Goal: Task Accomplishment & Management: Manage account settings

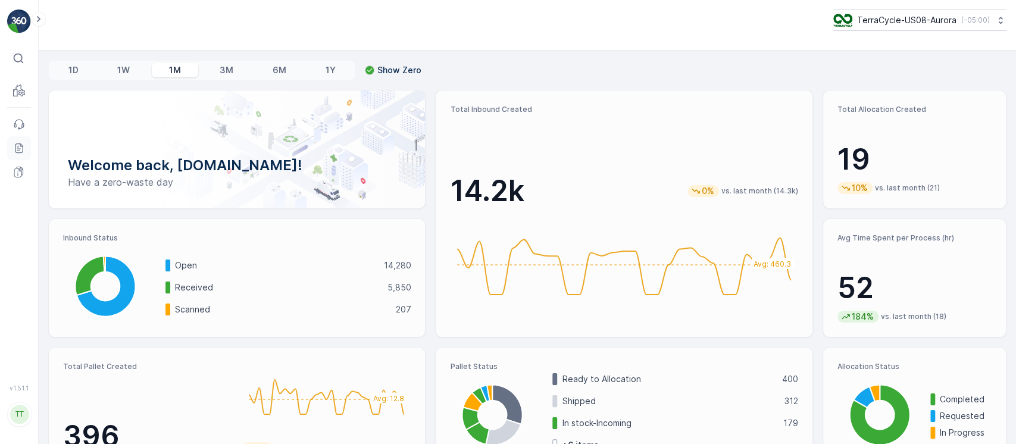
click at [19, 144] on icon at bounding box center [19, 148] width 12 height 12
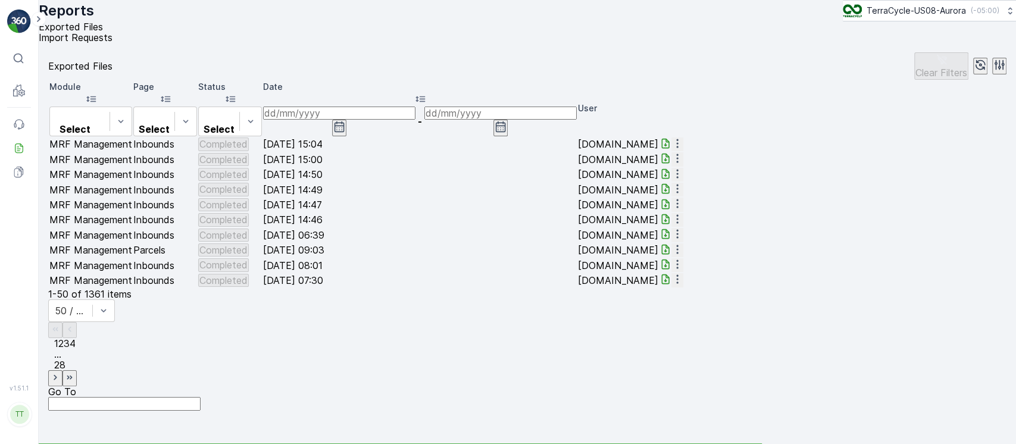
click at [113, 43] on span "Import Requests" at bounding box center [76, 38] width 74 height 12
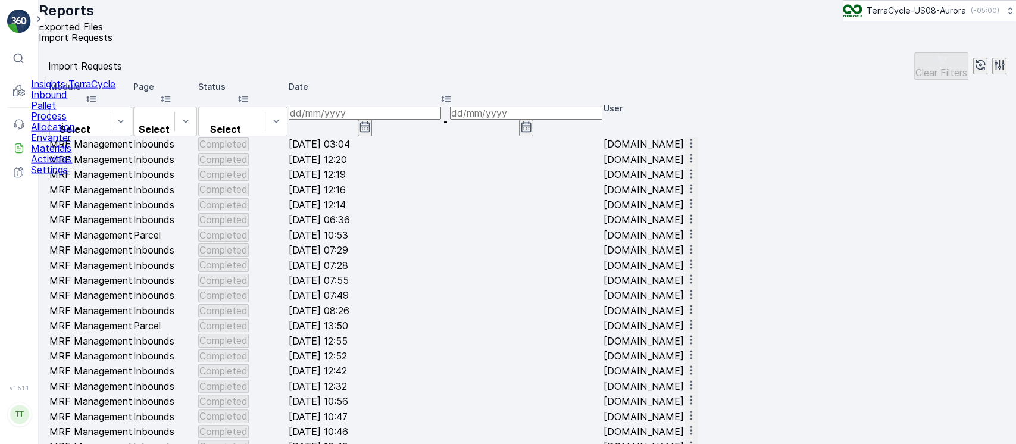
click at [54, 100] on p "Inbound" at bounding box center [73, 94] width 85 height 11
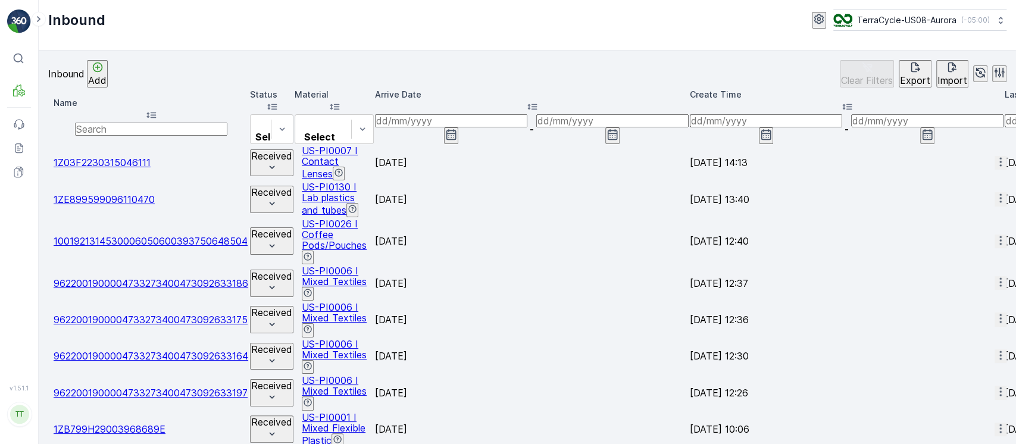
click at [938, 76] on p "Import" at bounding box center [953, 80] width 30 height 11
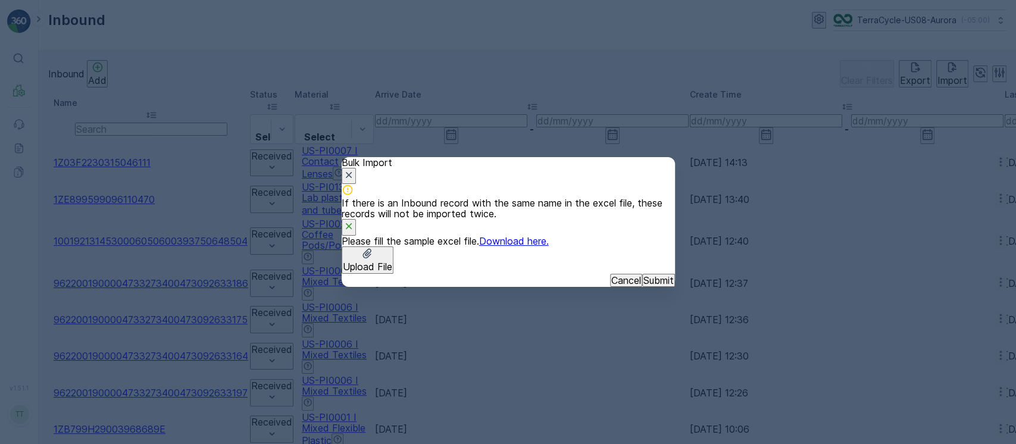
click at [392, 261] on p "Upload File" at bounding box center [367, 266] width 49 height 11
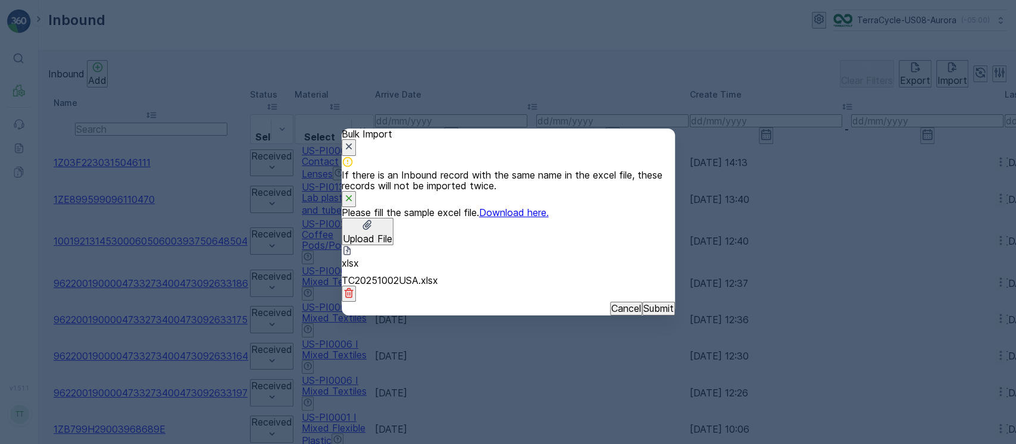
click at [647, 314] on p "Submit" at bounding box center [659, 308] width 30 height 11
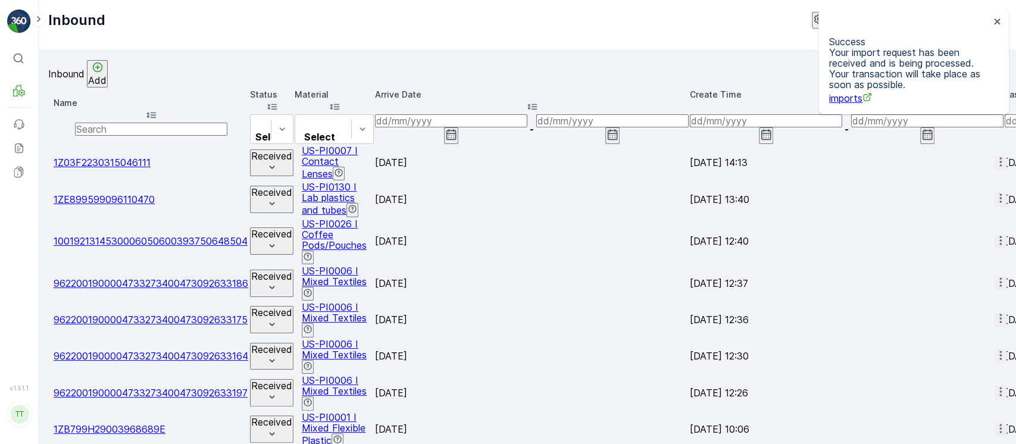
click at [527, 114] on input at bounding box center [451, 120] width 152 height 13
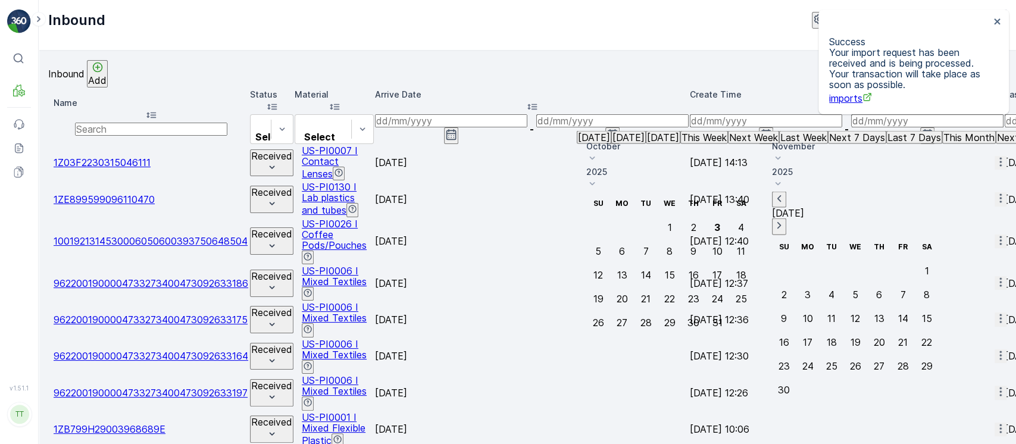
click at [610, 143] on p "Yesterday" at bounding box center [594, 137] width 32 height 11
type input "02.10.2025"
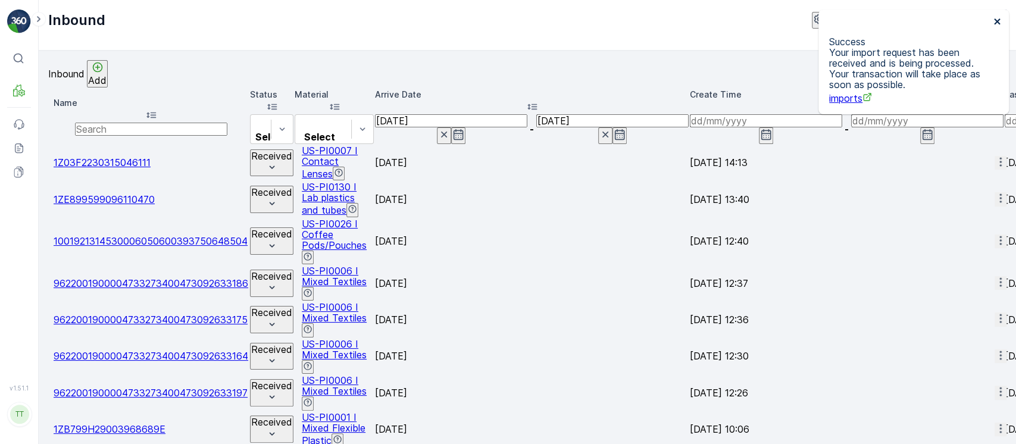
click at [1000, 18] on icon "close" at bounding box center [998, 22] width 8 height 10
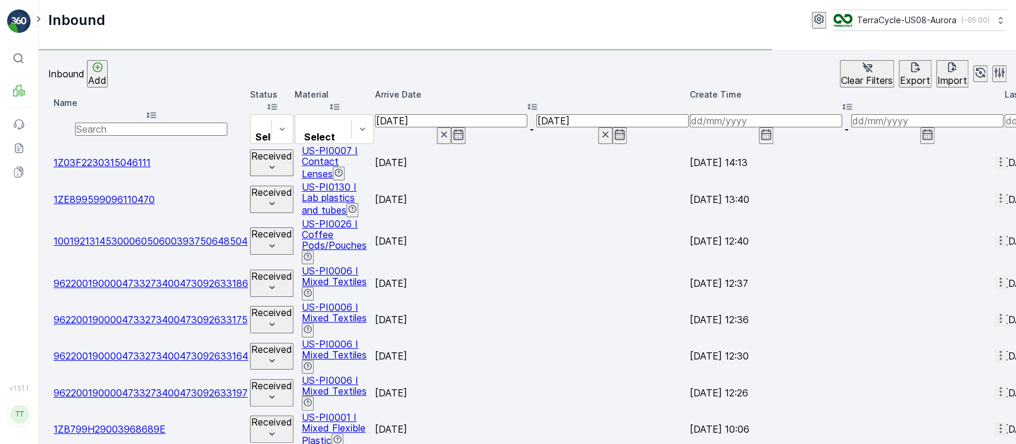
click at [1000, 18] on icon at bounding box center [1001, 20] width 12 height 12
click at [623, 33] on div "Inbound TerraCycle-US08-Aurora ( -05:00 )" at bounding box center [528, 25] width 978 height 51
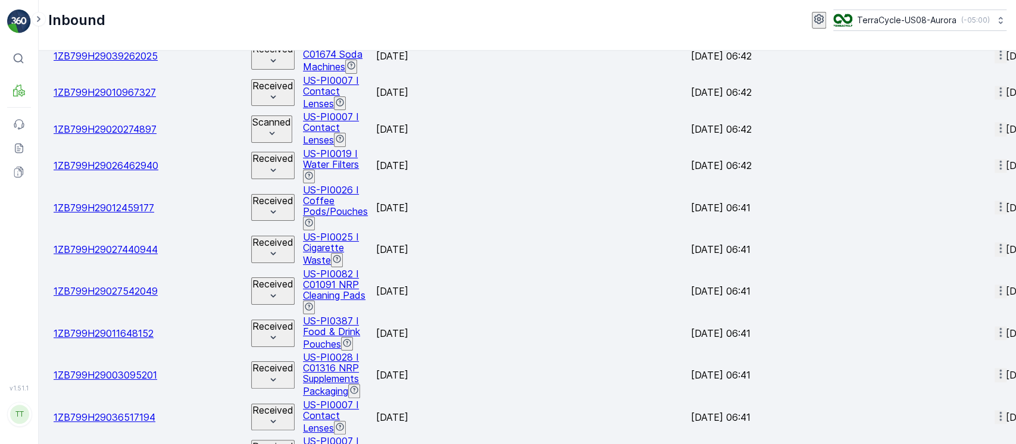
scroll to position [1167, 0]
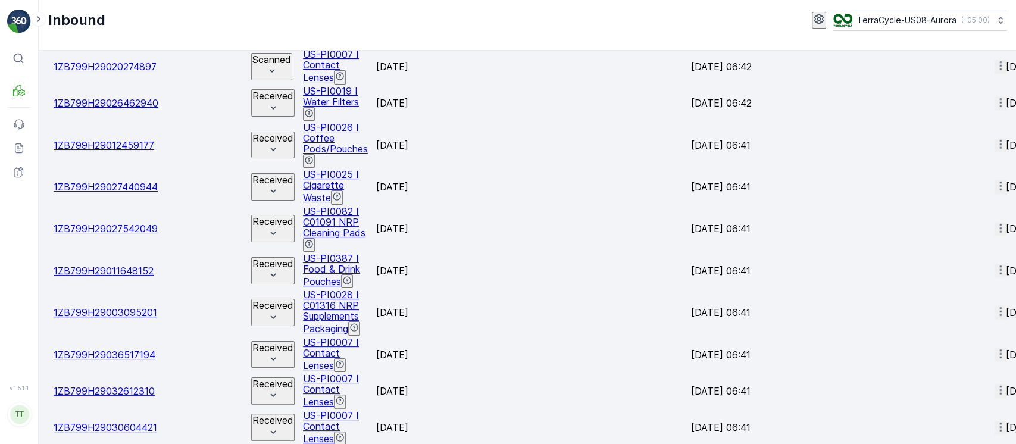
copy p "875"
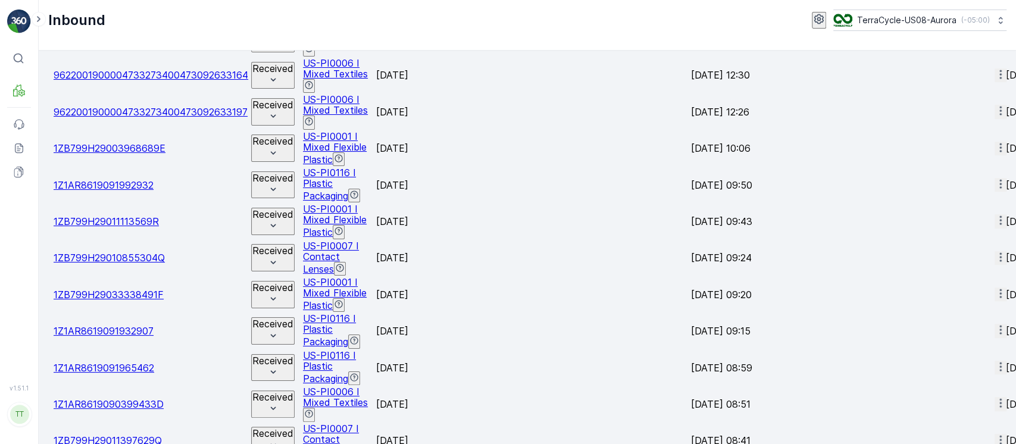
scroll to position [0, 0]
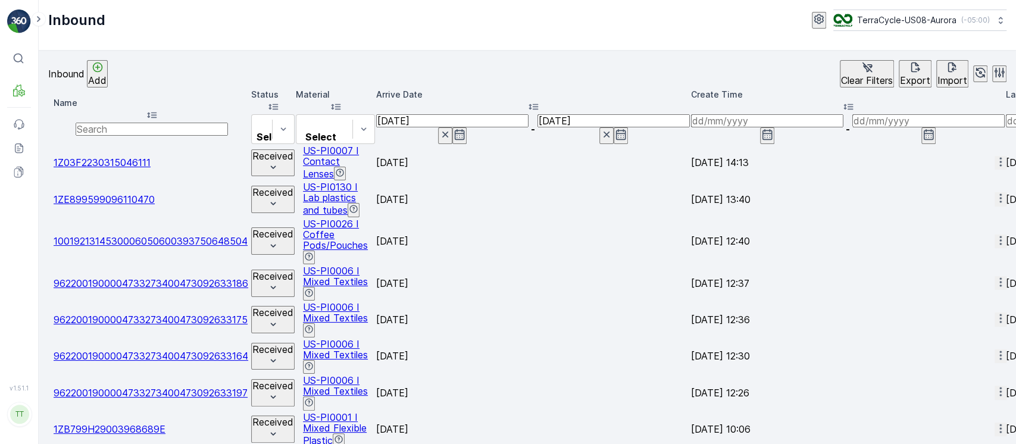
click at [841, 77] on p "Clear Filters" at bounding box center [867, 80] width 52 height 11
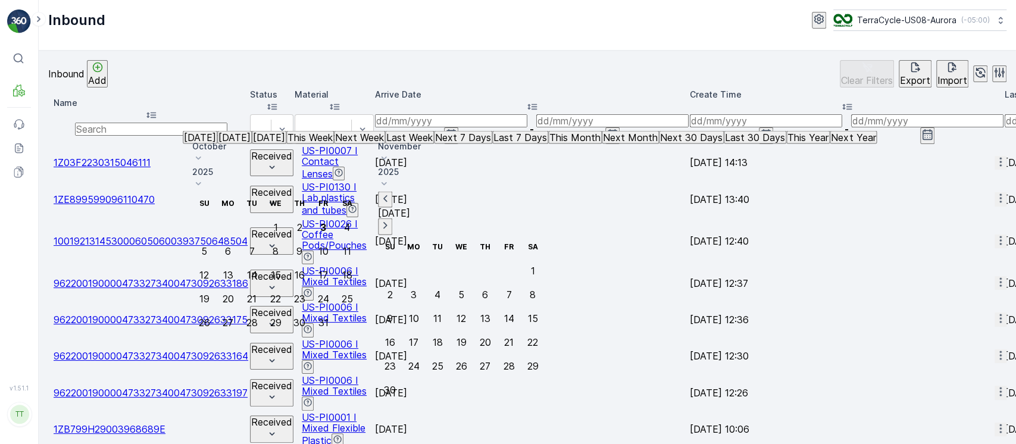
click at [217, 144] on button "Yesterday" at bounding box center [200, 137] width 35 height 13
type input "02.10.2025"
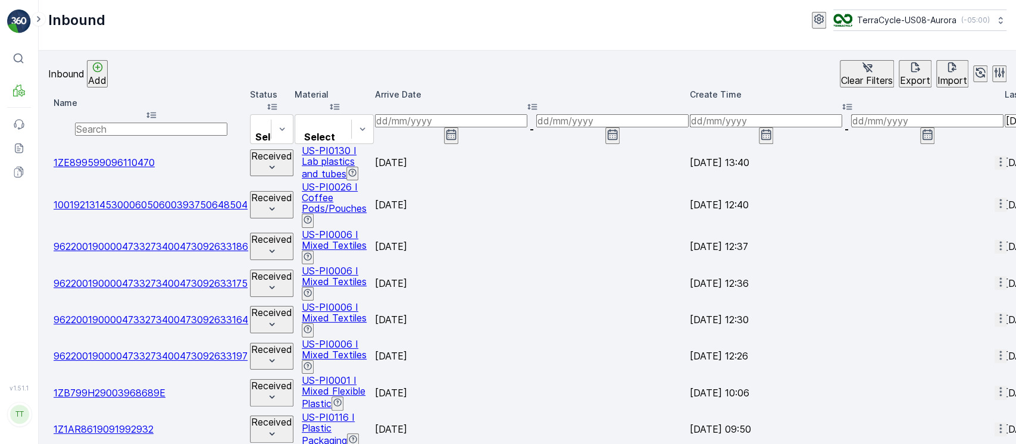
click at [250, 186] on td "Received" at bounding box center [271, 205] width 43 height 46
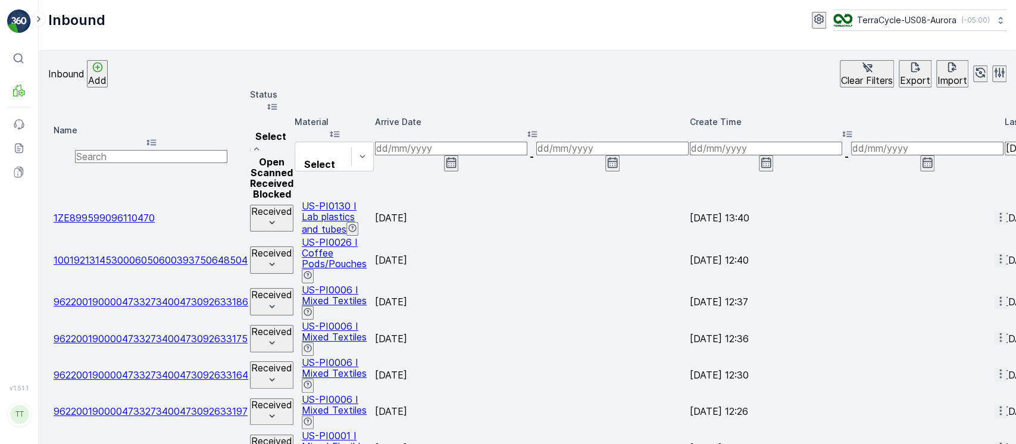
click at [250, 180] on div "Received" at bounding box center [271, 183] width 43 height 11
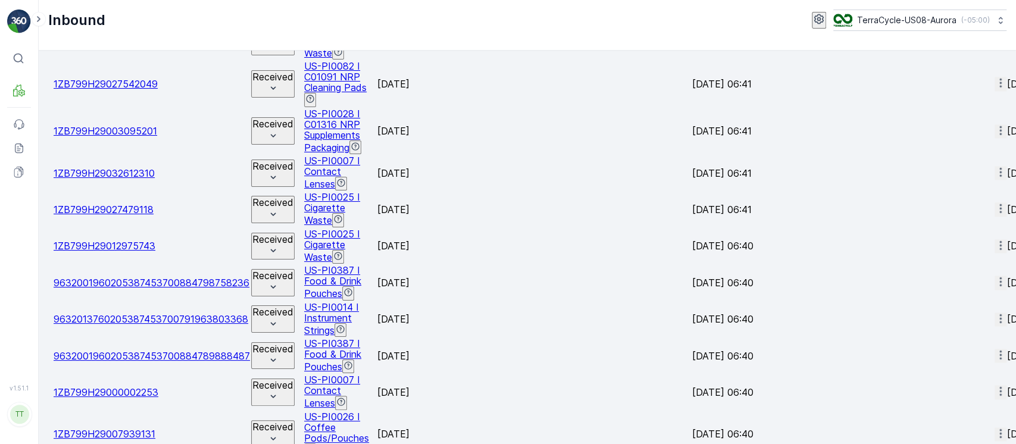
scroll to position [1167, 0]
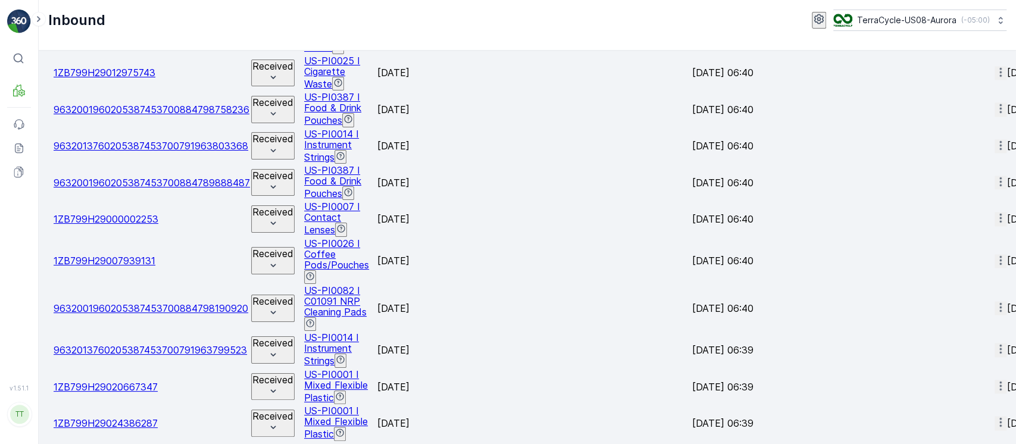
copy p "796"
click at [840, 23] on img at bounding box center [842, 20] width 19 height 13
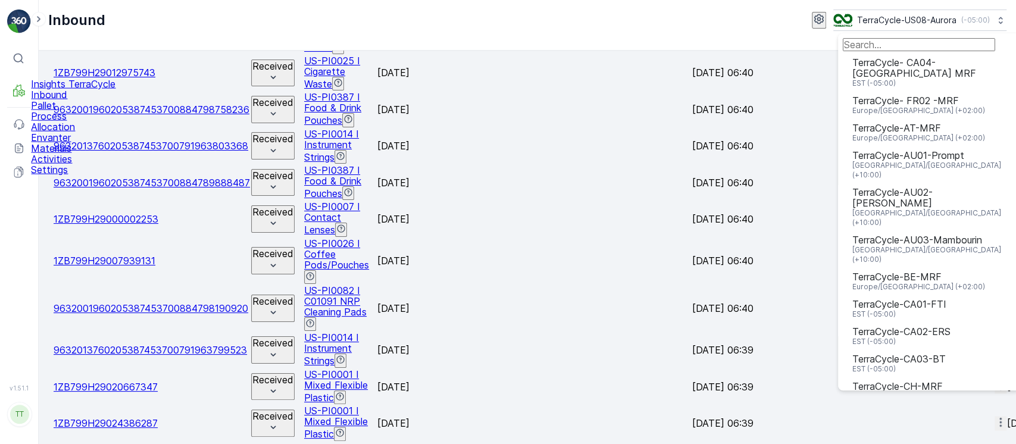
click at [51, 121] on p "Process" at bounding box center [73, 116] width 85 height 11
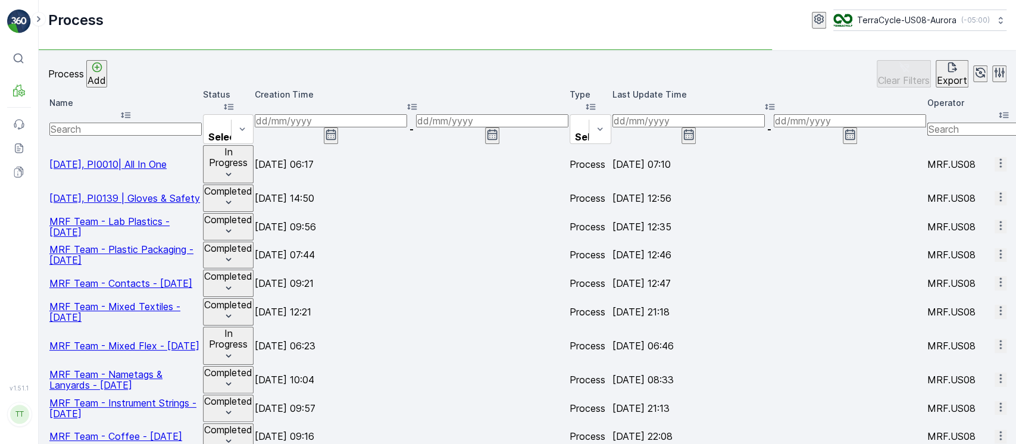
click at [673, 115] on input at bounding box center [689, 120] width 152 height 13
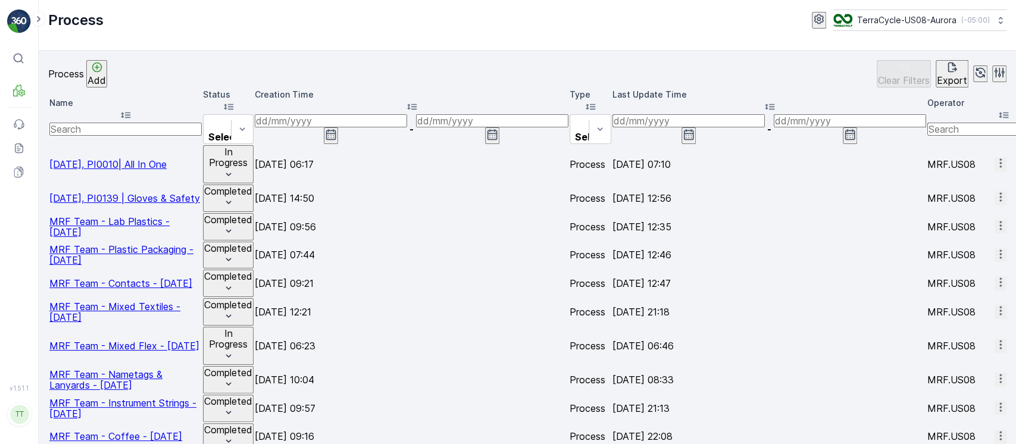
click at [697, 114] on input at bounding box center [689, 120] width 152 height 13
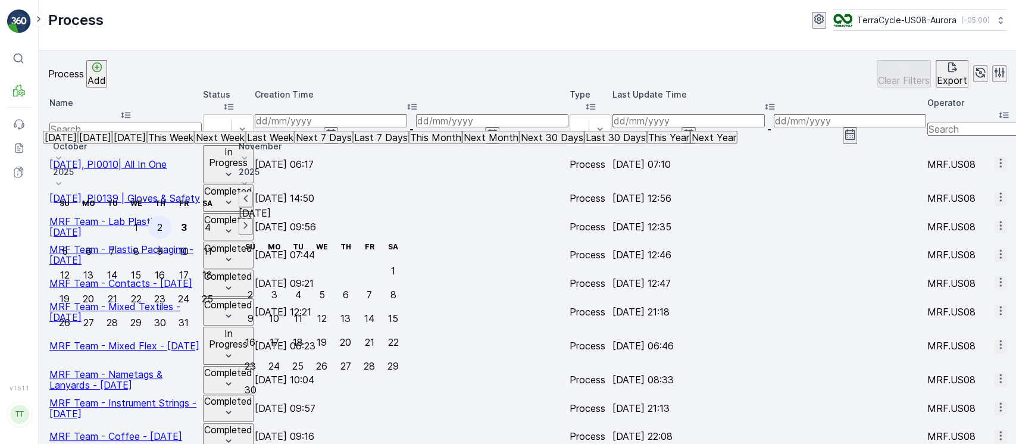
click at [163, 222] on div "2" at bounding box center [159, 227] width 5 height 11
type input "02.10.2025"
click at [187, 222] on div "3" at bounding box center [184, 227] width 6 height 11
type input "03.10.2025"
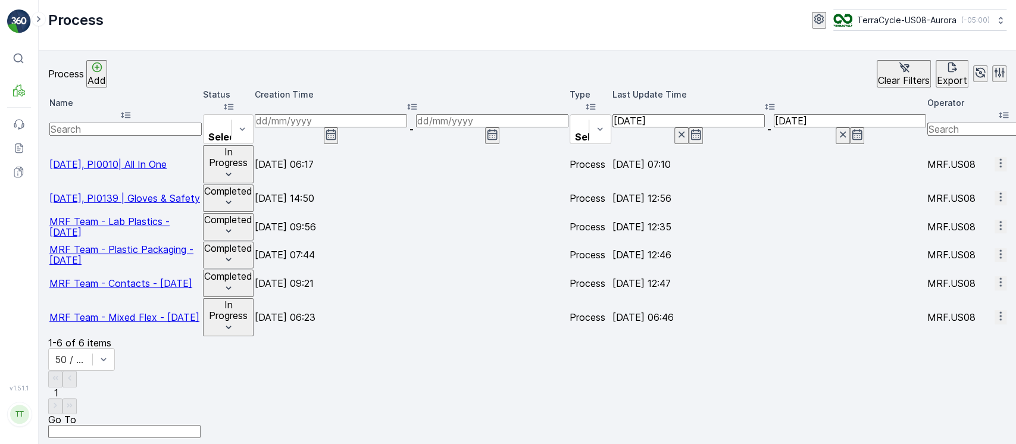
click at [143, 145] on td "10/02/25, PI0010| All In One" at bounding box center [125, 164] width 152 height 38
click at [142, 158] on span "10/02/25, PI0010| All In One" at bounding box center [107, 164] width 117 height 12
click at [143, 192] on span "09/29/25, PI0139 | Gloves & Safety" at bounding box center [124, 198] width 151 height 12
click at [145, 216] on span "MRF Team - Lab Plastics - 09/25/2025" at bounding box center [109, 227] width 120 height 23
click at [152, 243] on span "MRF Team - Plastic Packaging - 09/25/2025" at bounding box center [121, 254] width 144 height 23
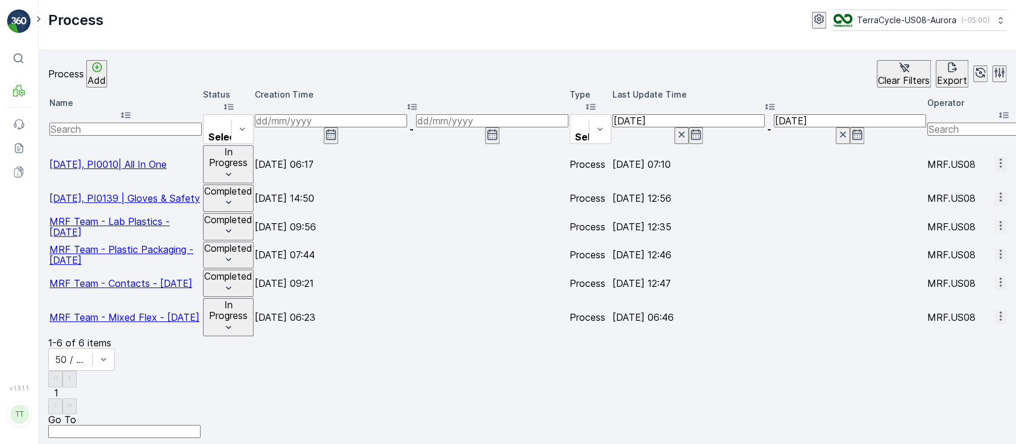
click at [143, 277] on span "MRF Team - Contacts - 09/23/2025" at bounding box center [120, 283] width 143 height 12
click at [138, 311] on span "MRF Team - Mixed Flex - 09/22/2025" at bounding box center [124, 317] width 150 height 12
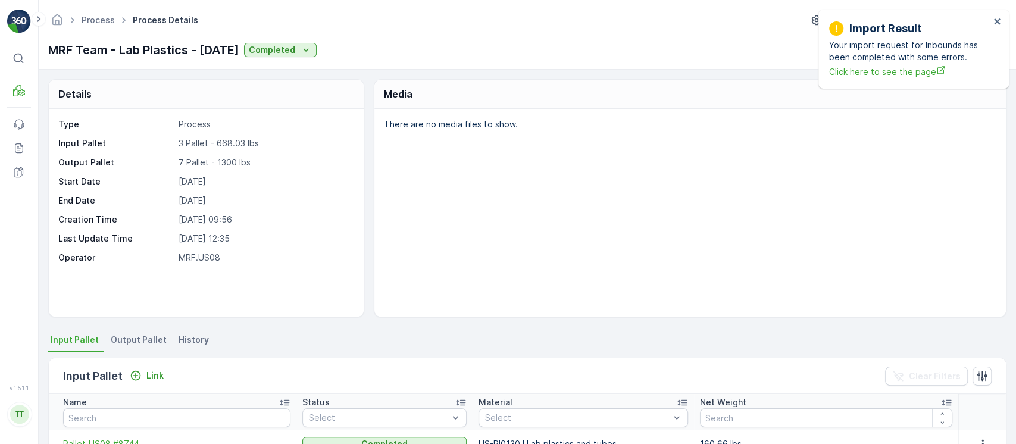
click at [184, 332] on li "History" at bounding box center [195, 342] width 38 height 20
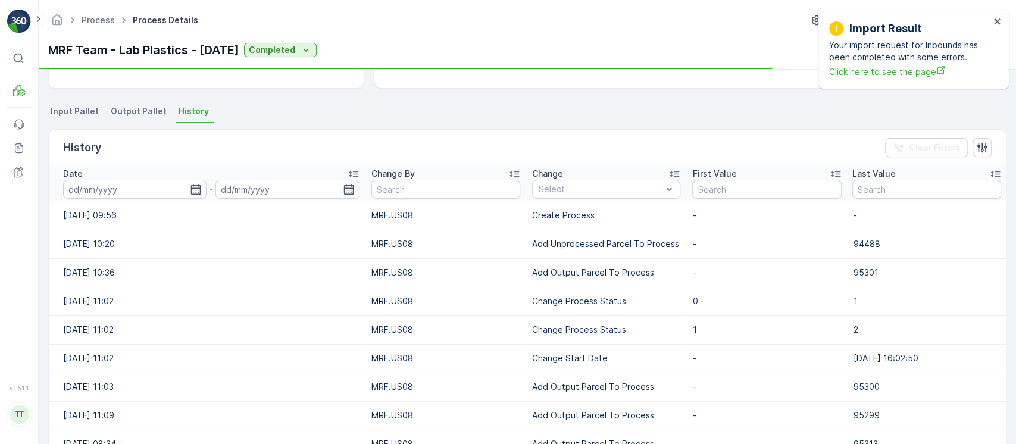
scroll to position [227, 0]
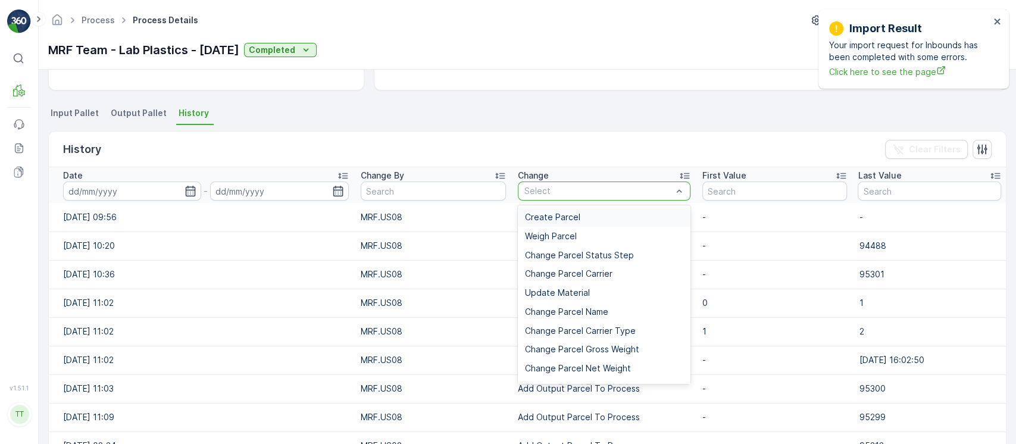
type input "Add Unprocessed Parcel To Process"
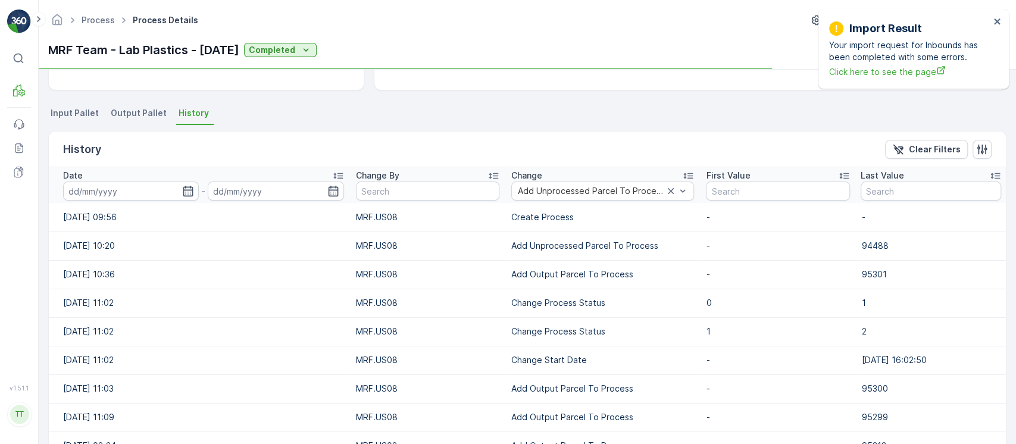
scroll to position [170, 0]
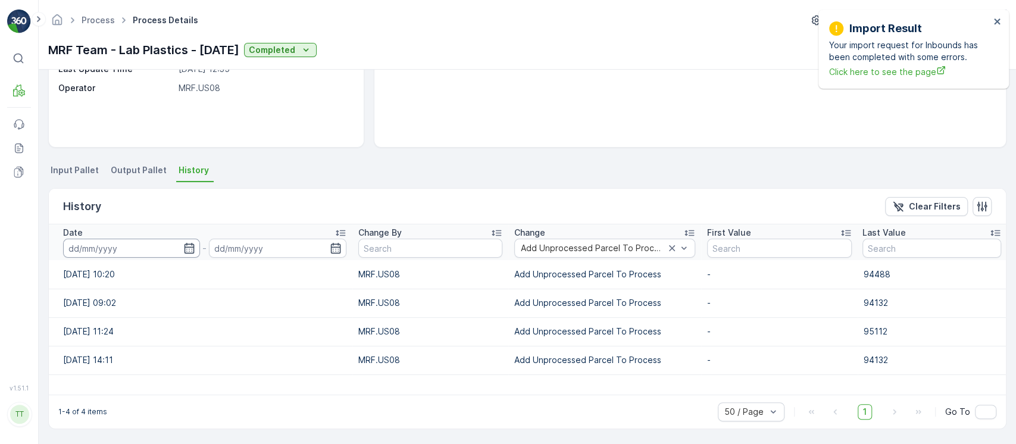
click at [147, 241] on input at bounding box center [131, 248] width 137 height 19
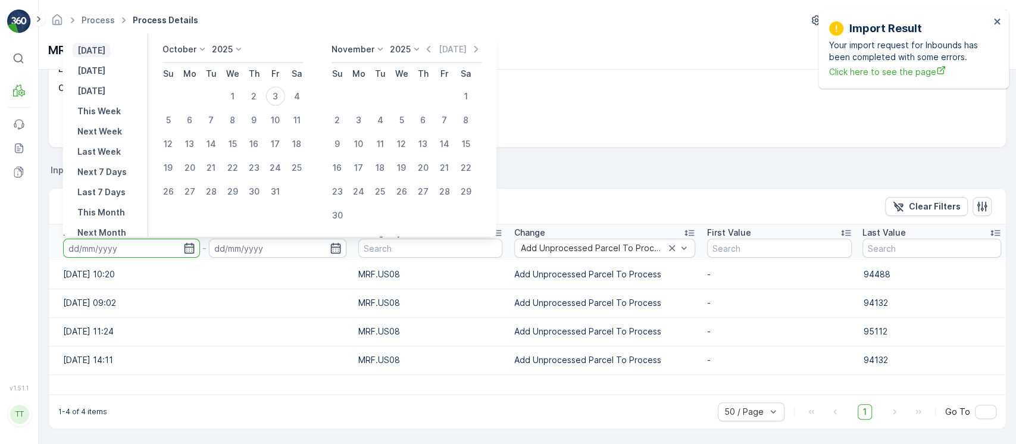
click at [105, 55] on p "[DATE]" at bounding box center [91, 51] width 28 height 12
type input "[DATE]"
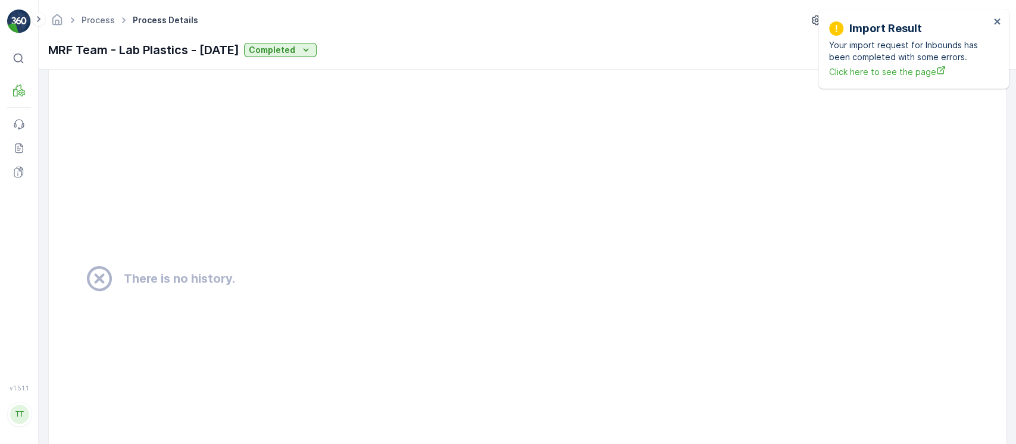
scroll to position [773, 0]
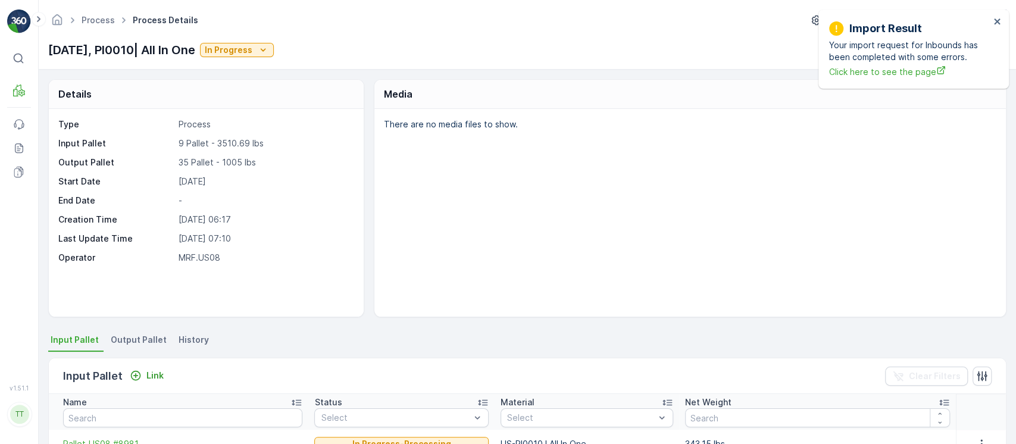
click at [198, 335] on span "History" at bounding box center [194, 340] width 30 height 12
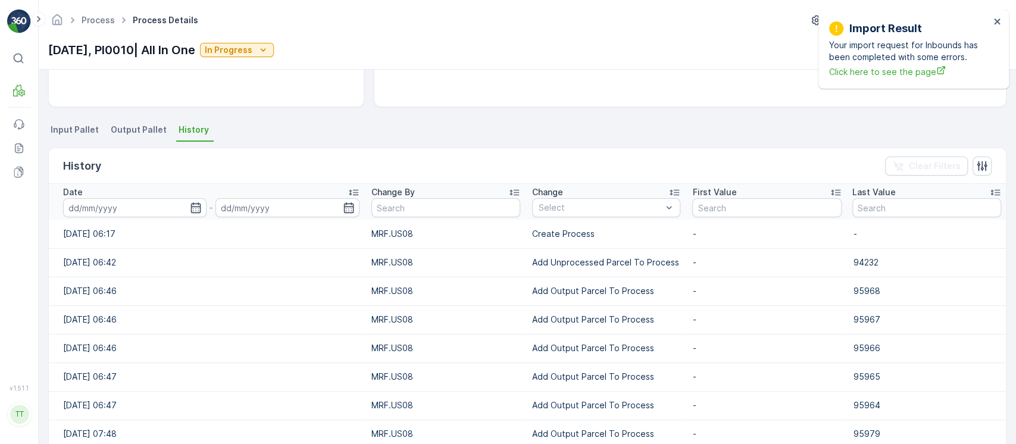
scroll to position [210, 0]
click at [143, 210] on input at bounding box center [134, 208] width 143 height 19
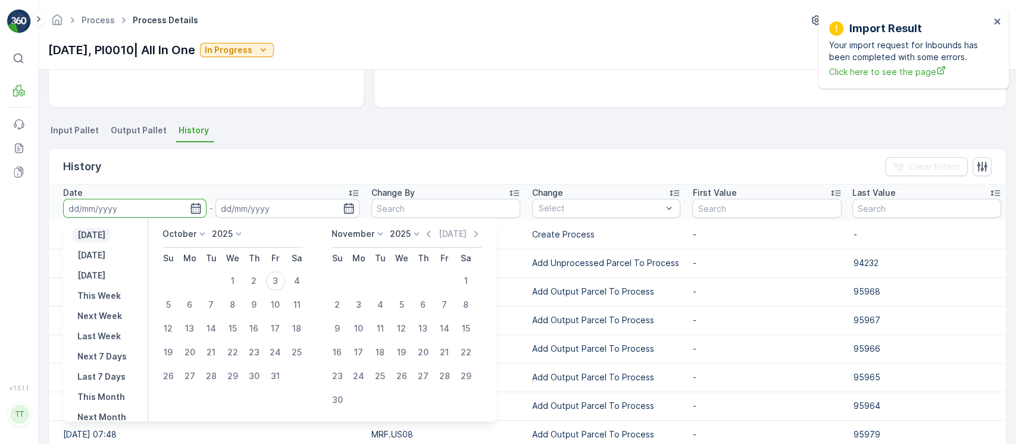
click at [105, 230] on p "[DATE]" at bounding box center [91, 235] width 28 height 12
type input "[DATE]"
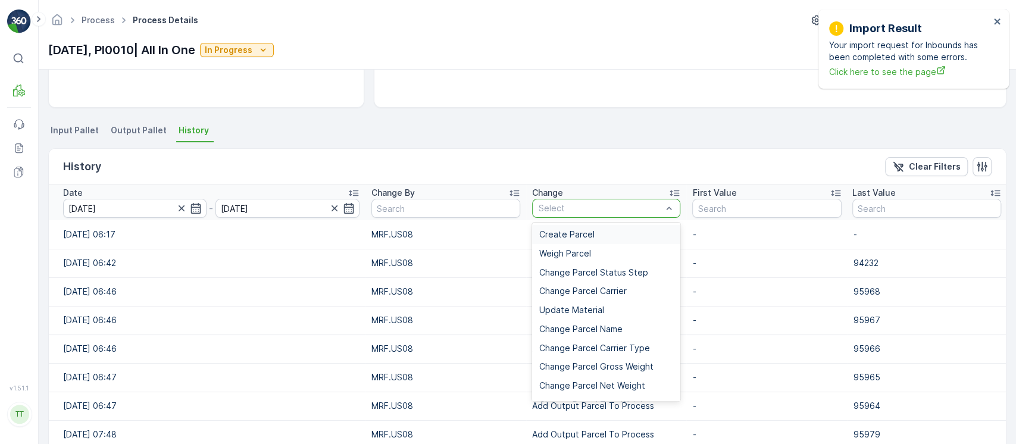
click at [589, 211] on div at bounding box center [601, 209] width 126 height 10
paste input "Add Unprocessed Parcel To Process"
type input "Add Unprocessed Parcel To Process"
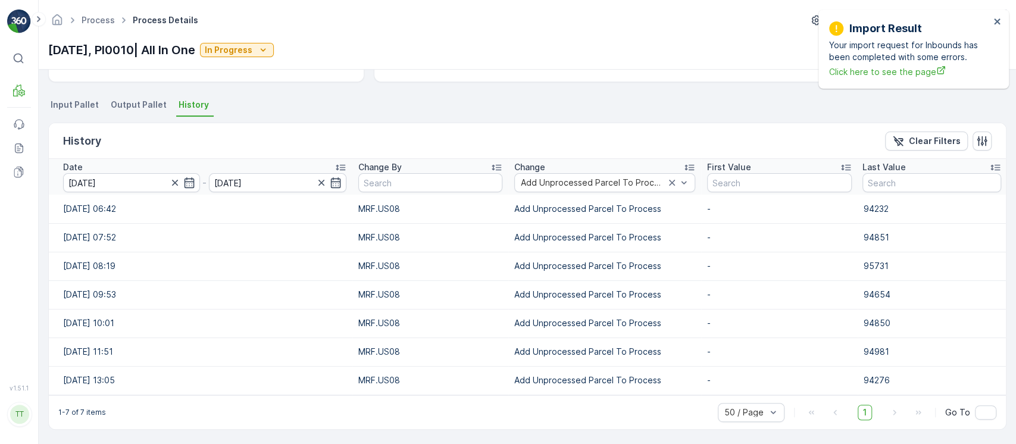
scroll to position [235, 0]
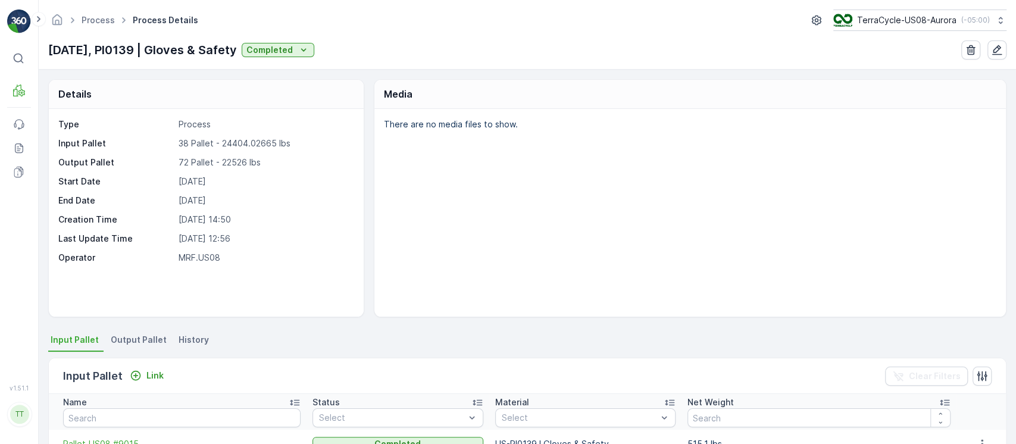
click at [189, 341] on span "History" at bounding box center [194, 340] width 30 height 12
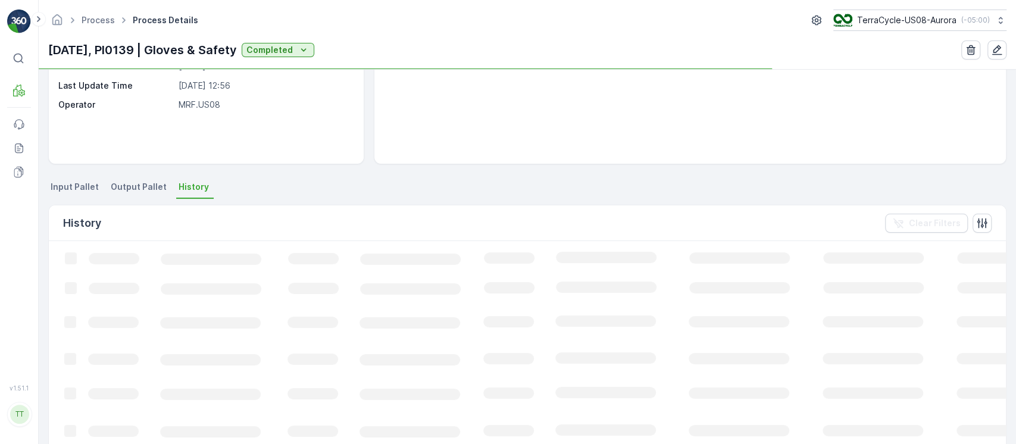
scroll to position [152, 0]
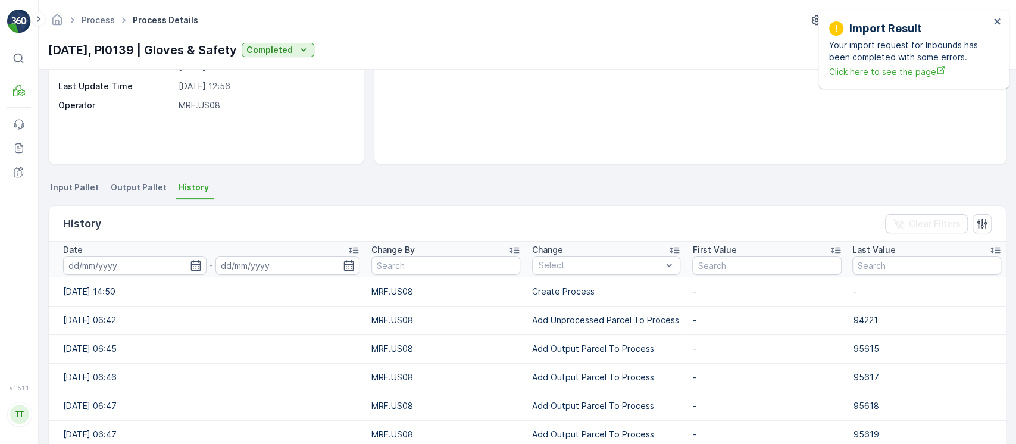
click at [567, 319] on p "Add Unprocessed Parcel To Process" at bounding box center [606, 320] width 148 height 12
copy p "Add Unprocessed Parcel To Process"
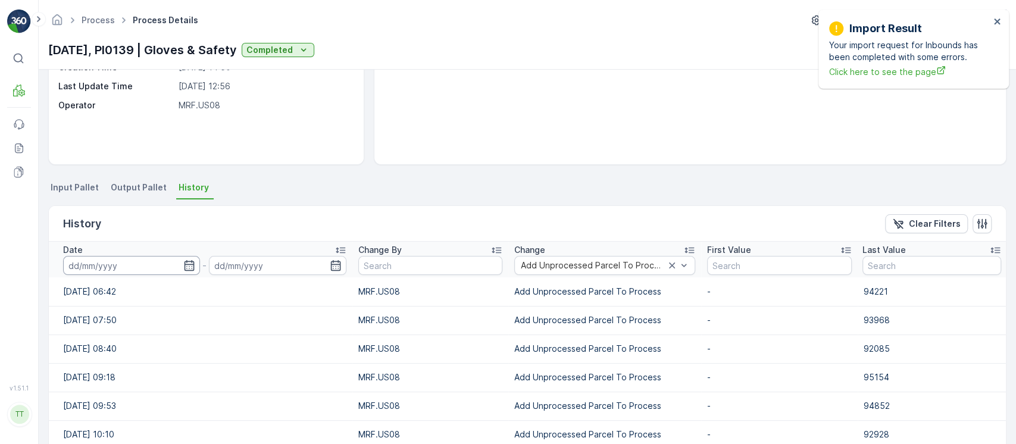
click at [157, 268] on input at bounding box center [131, 265] width 137 height 19
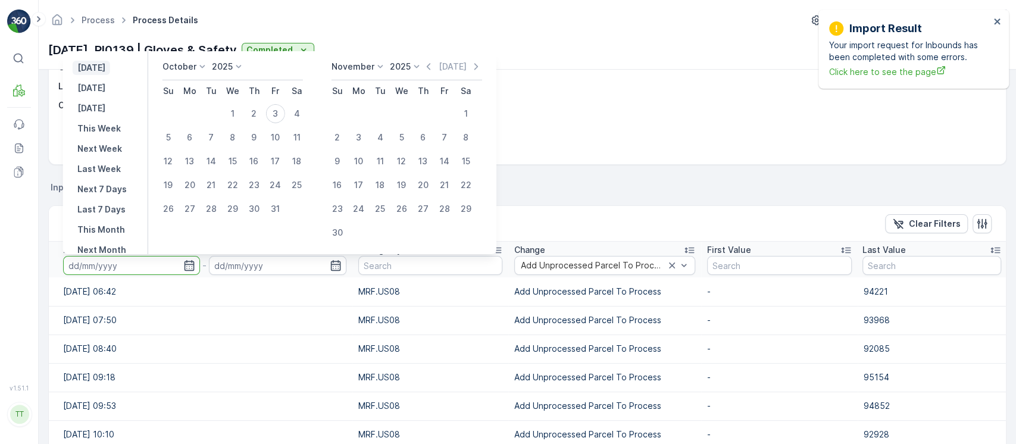
click at [105, 70] on p "[DATE]" at bounding box center [91, 68] width 28 height 12
type input "[DATE]"
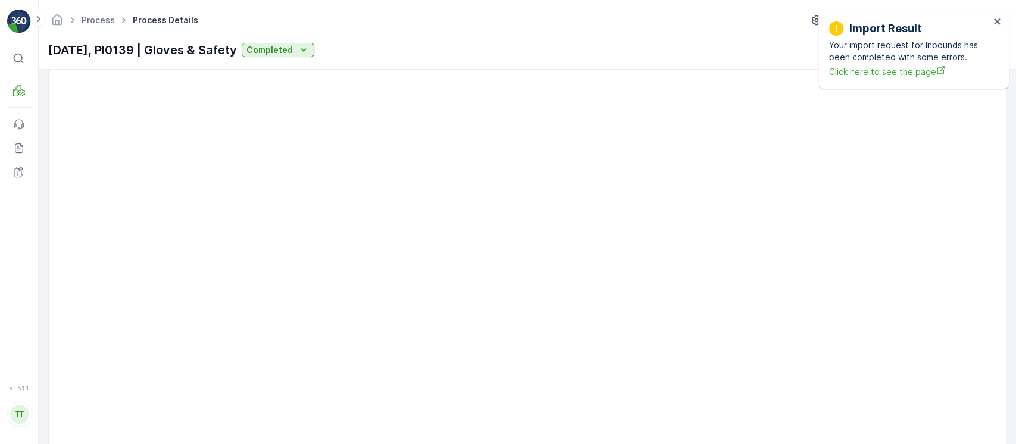
scroll to position [798, 0]
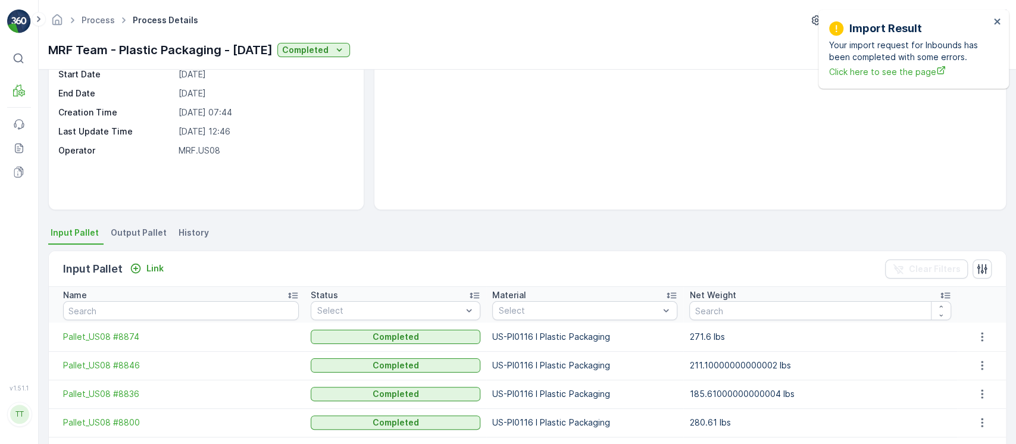
scroll to position [108, 0]
click at [180, 239] on li "History" at bounding box center [195, 234] width 38 height 20
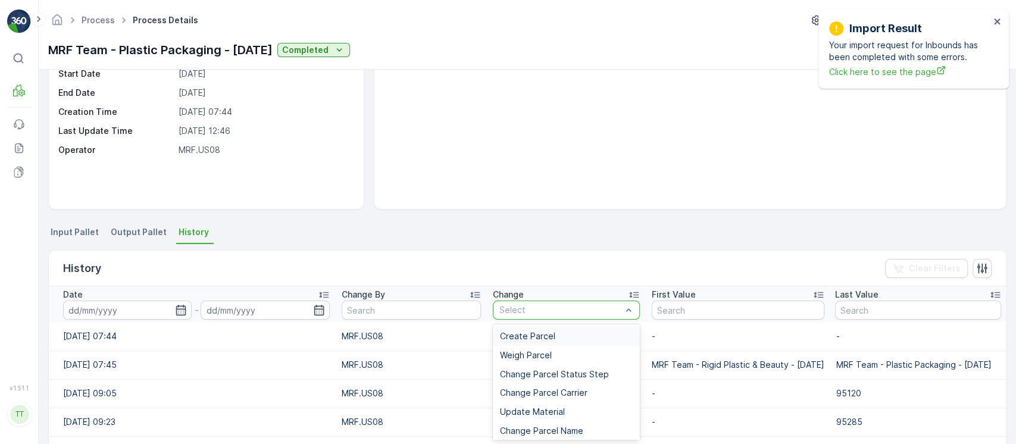
type input "Add Unprocessed Parcel To Process"
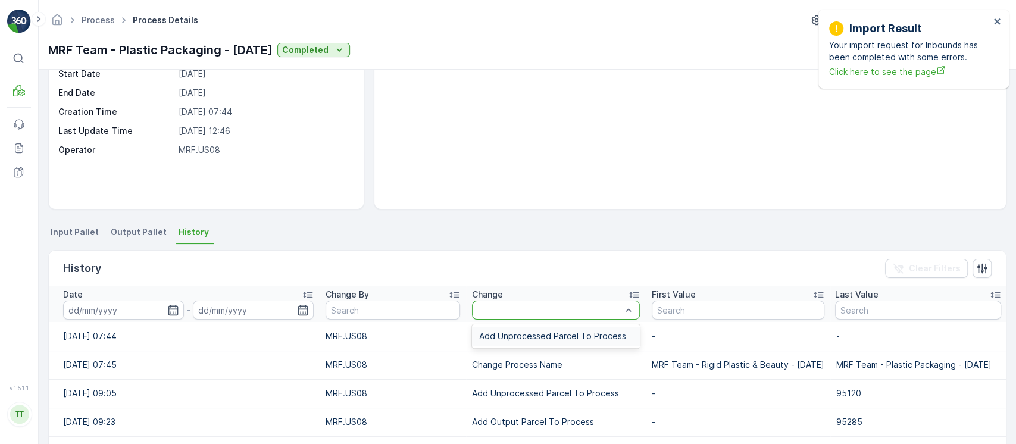
scroll to position [0, 0]
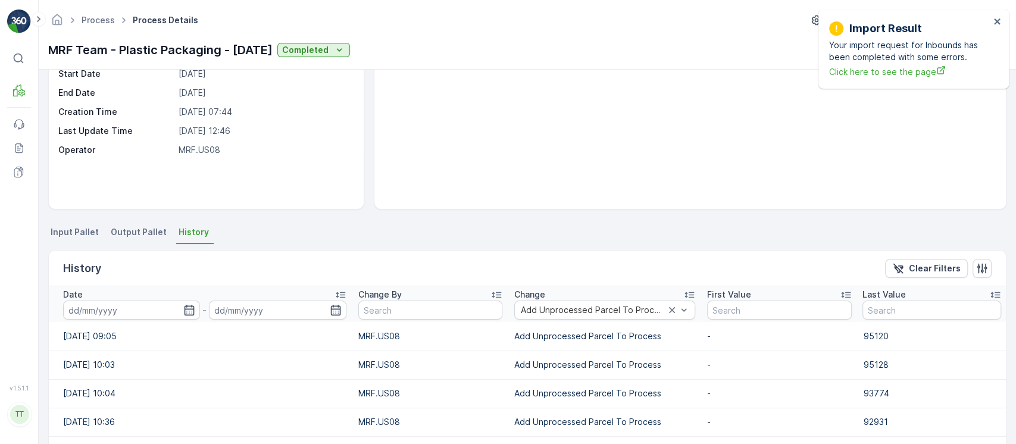
click at [105, 310] on input at bounding box center [131, 310] width 137 height 19
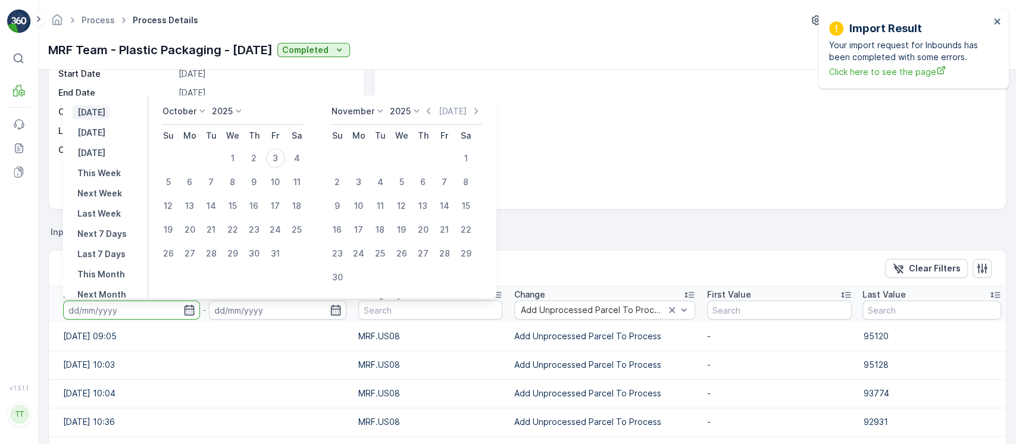
click at [105, 113] on p "Yesterday" at bounding box center [91, 113] width 28 height 12
type input "02.10.2025"
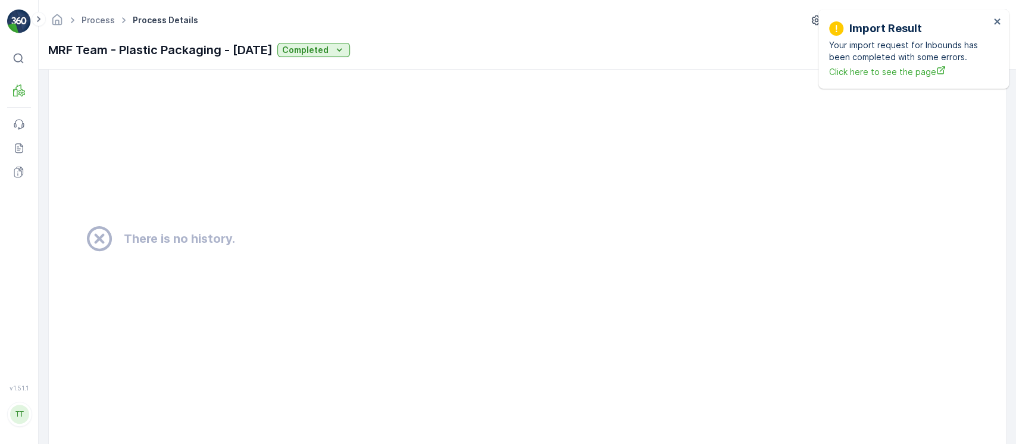
scroll to position [811, 0]
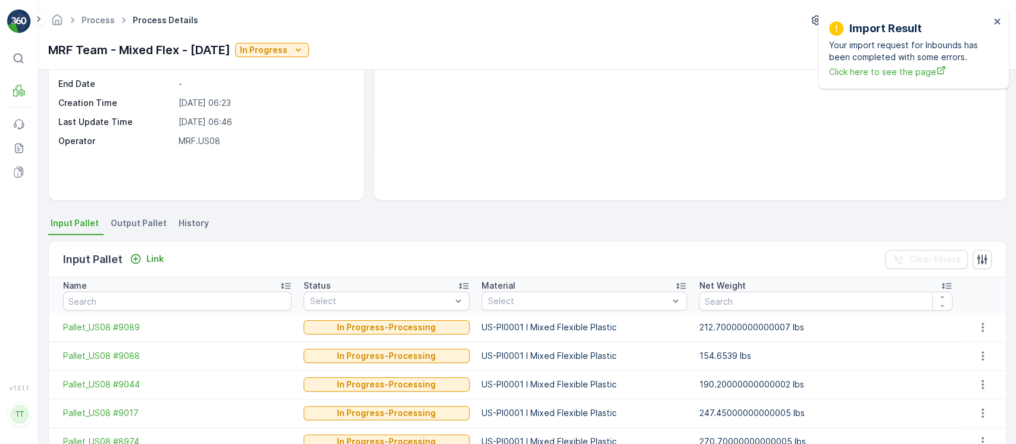
scroll to position [117, 0]
click at [193, 226] on span "History" at bounding box center [194, 223] width 30 height 12
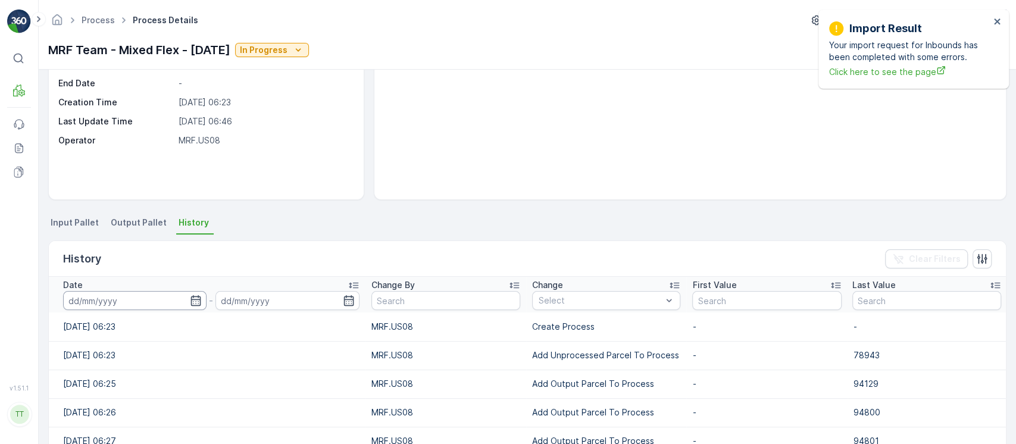
click at [167, 292] on input at bounding box center [134, 300] width 143 height 19
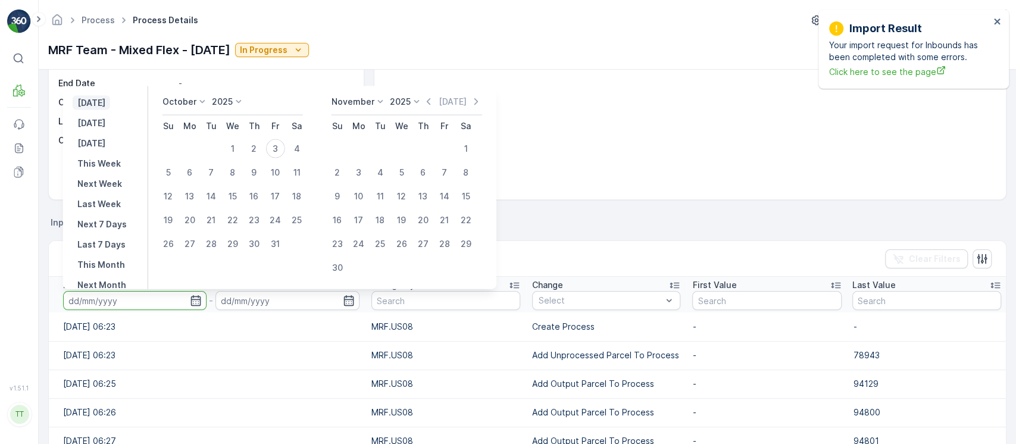
click at [101, 104] on p "[DATE]" at bounding box center [91, 103] width 28 height 12
type input "[DATE]"
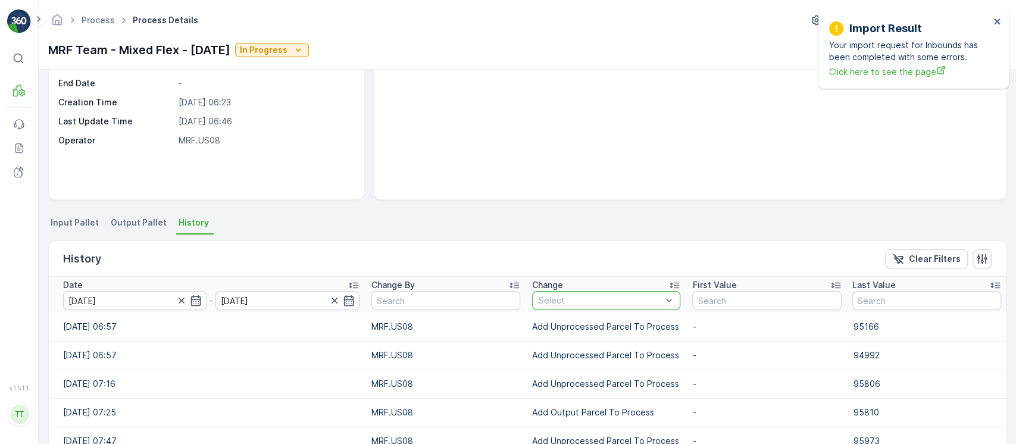
click at [586, 299] on div at bounding box center [601, 301] width 126 height 10
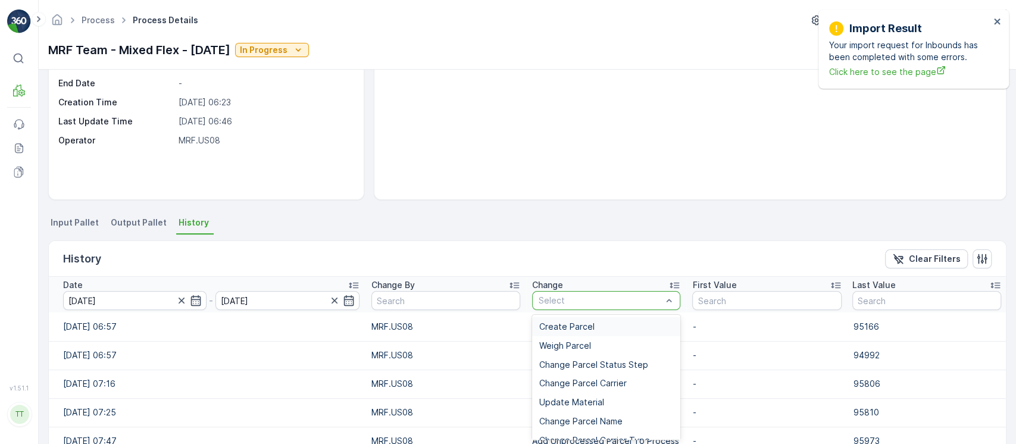
paste input "Add Unprocessed Parcel To Process"
type input "Add Unprocessed Parcel To Process"
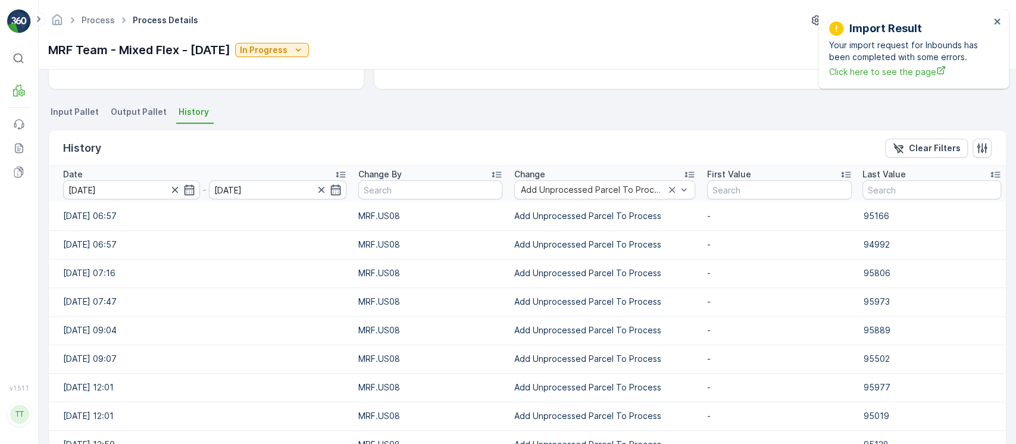
scroll to position [321, 0]
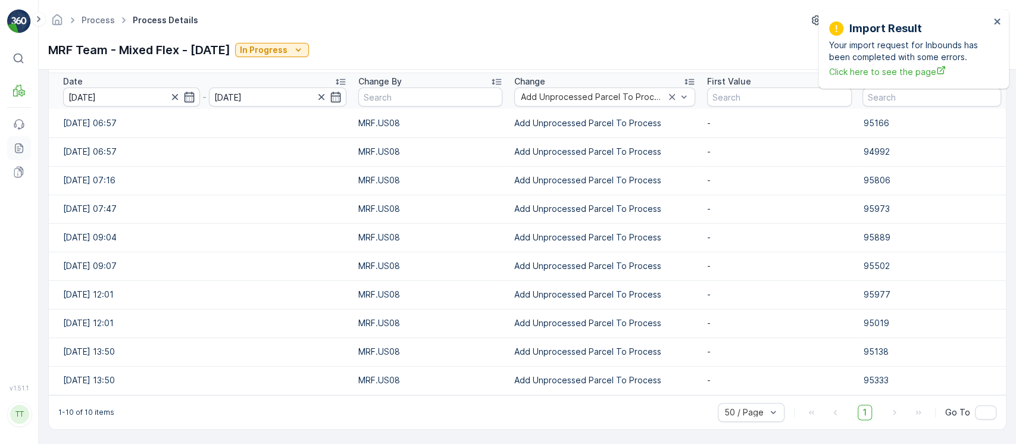
click at [16, 146] on icon at bounding box center [19, 148] width 12 height 12
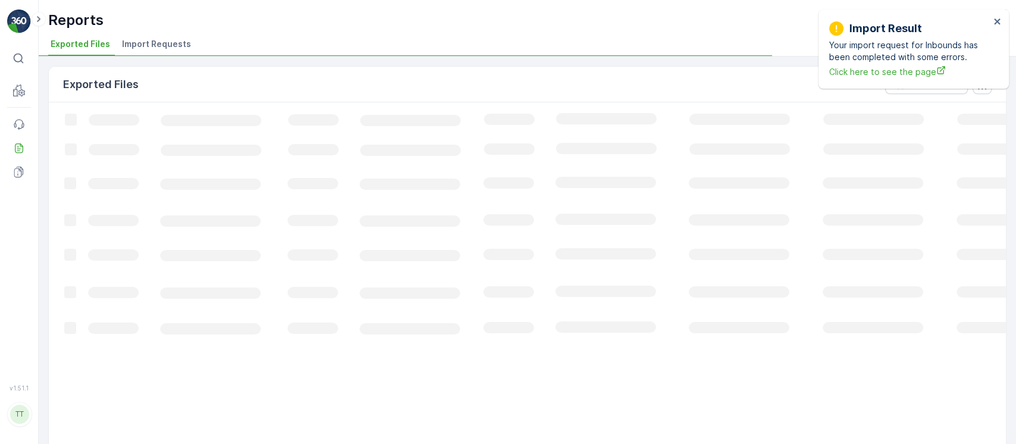
click at [152, 46] on span "Import Requests" at bounding box center [156, 44] width 69 height 12
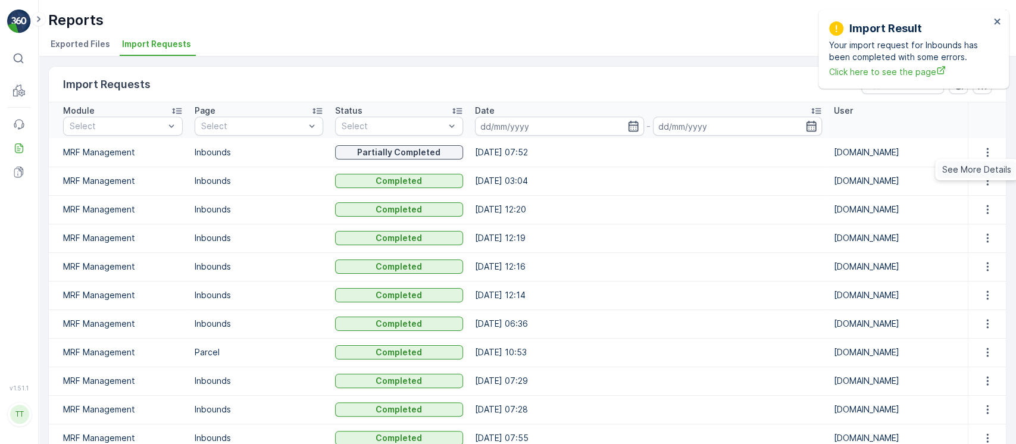
click at [962, 171] on span "See More Details" at bounding box center [976, 170] width 69 height 12
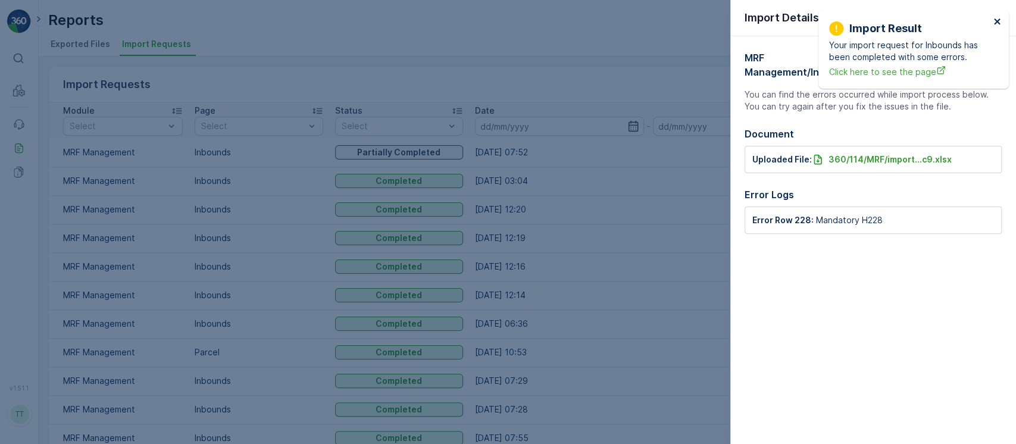
click at [999, 25] on icon "close" at bounding box center [998, 22] width 8 height 10
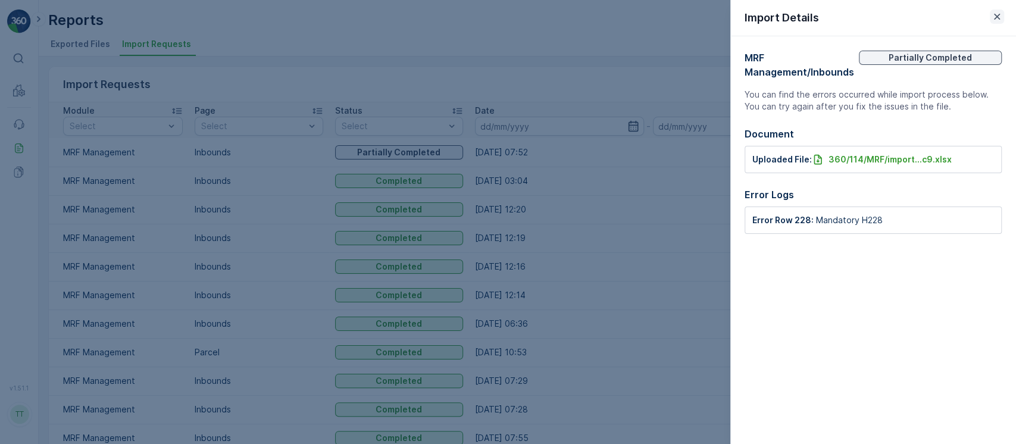
click at [999, 20] on icon "button" at bounding box center [997, 17] width 12 height 12
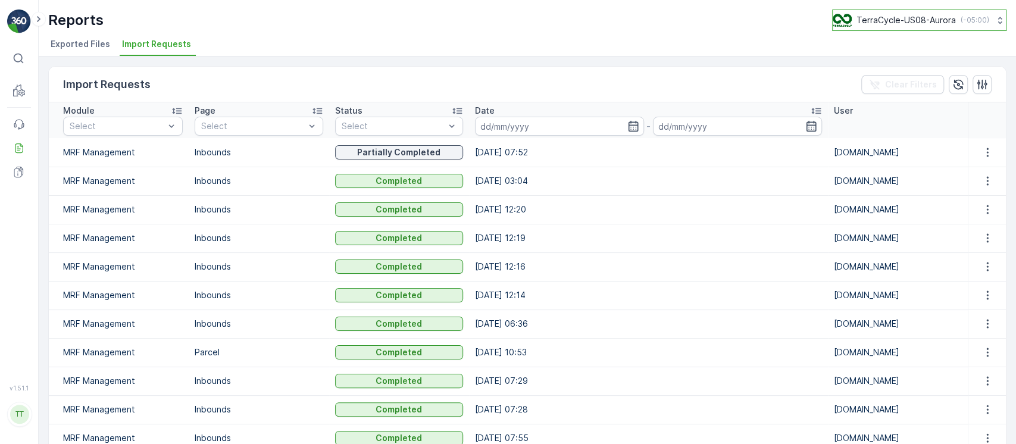
click at [948, 17] on p "TerraCycle-US08-Aurora" at bounding box center [906, 20] width 99 height 12
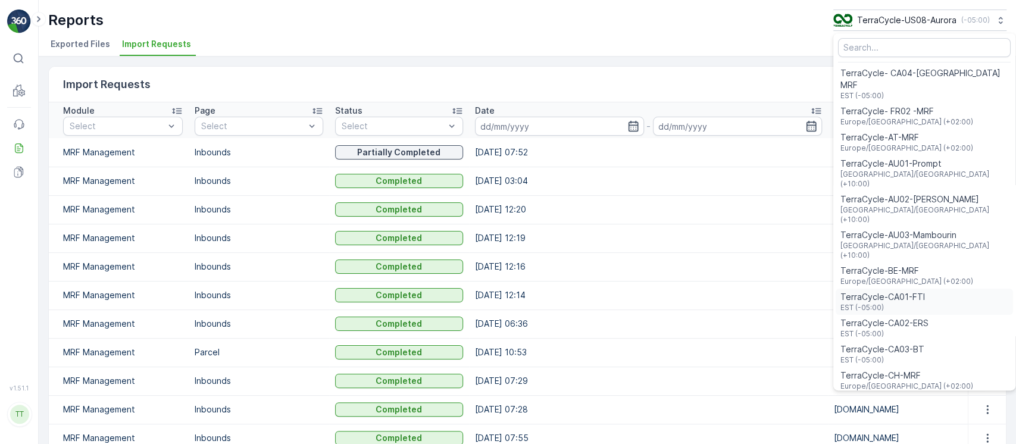
click at [900, 291] on span "TerraCycle-CA01-FTI" at bounding box center [883, 297] width 85 height 12
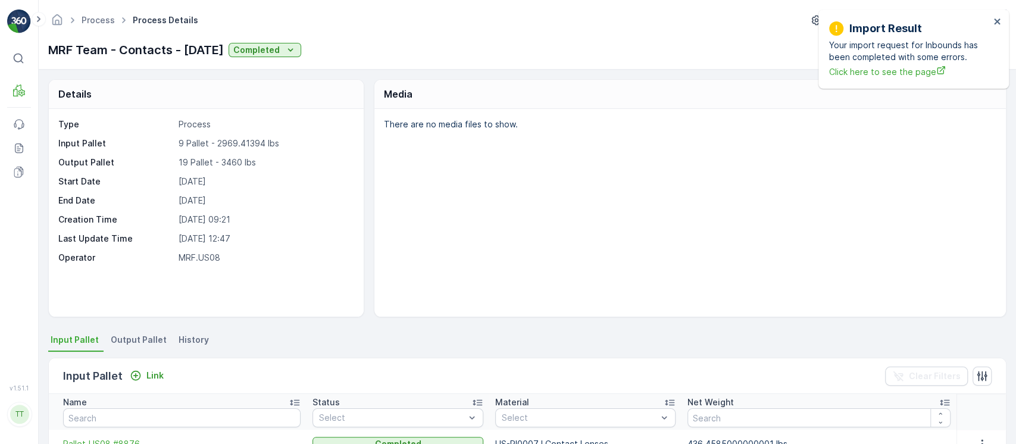
scroll to position [181, 0]
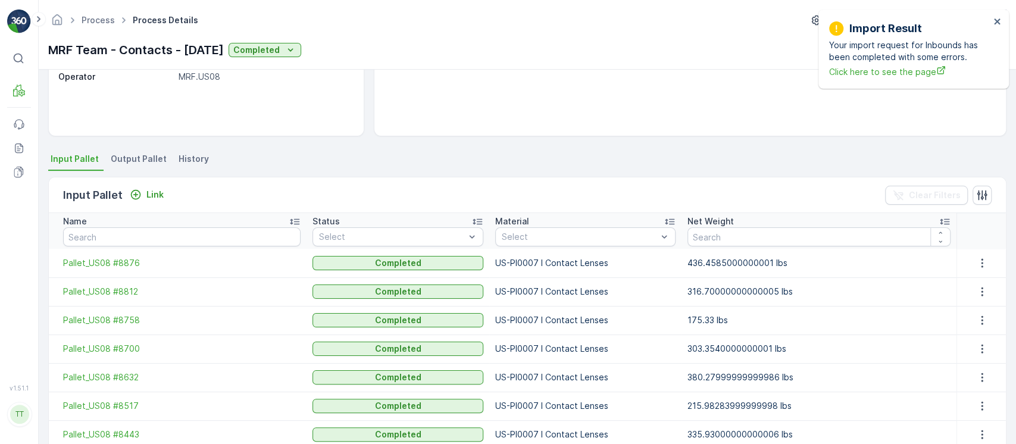
click at [196, 151] on li "History" at bounding box center [195, 161] width 38 height 20
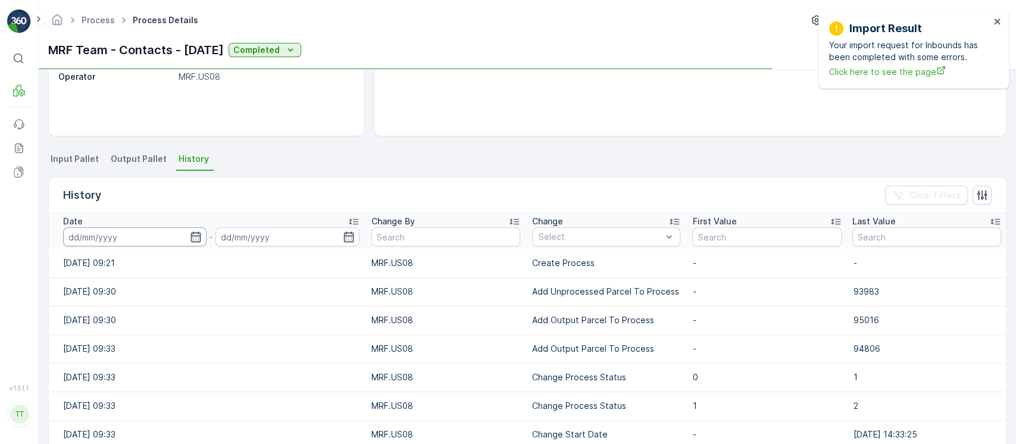
click at [119, 238] on input at bounding box center [134, 236] width 143 height 19
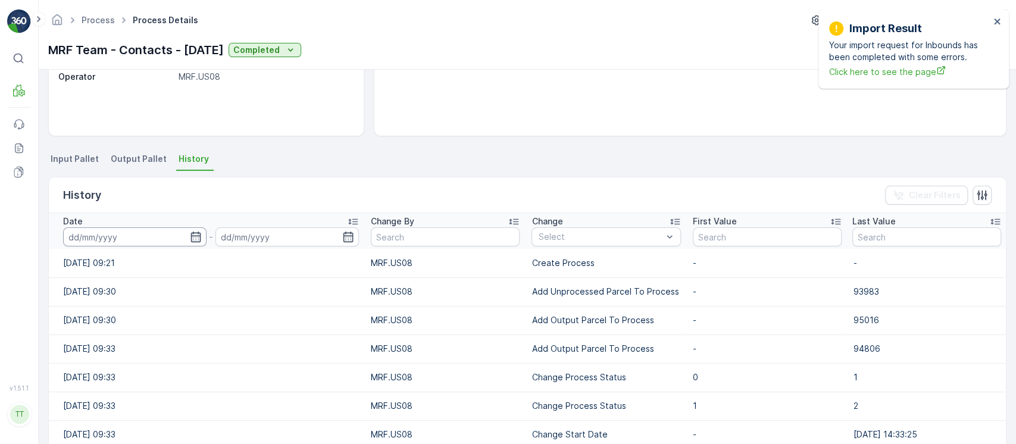
click at [129, 244] on input at bounding box center [134, 236] width 143 height 19
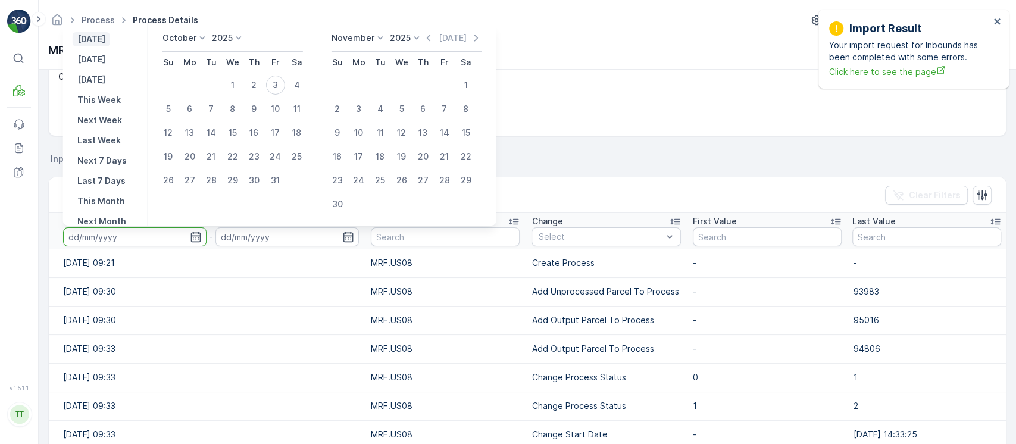
click at [105, 42] on p "[DATE]" at bounding box center [91, 39] width 28 height 12
type input "[DATE]"
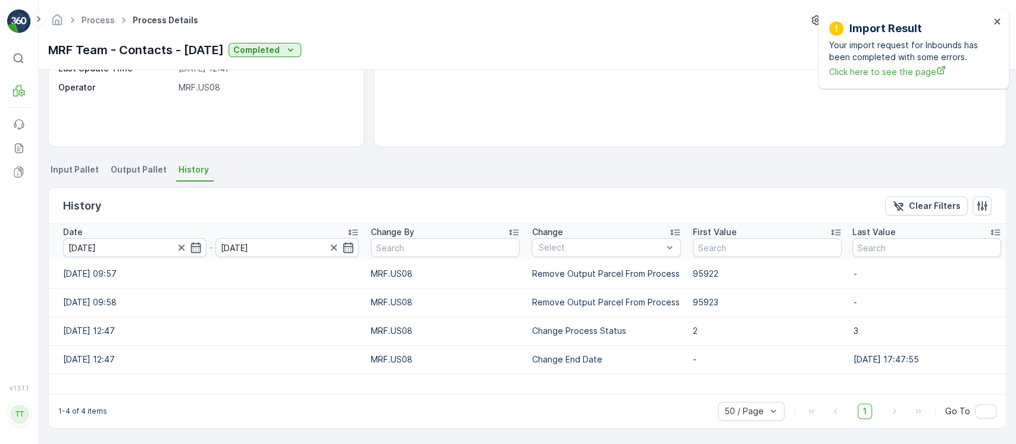
scroll to position [170, 0]
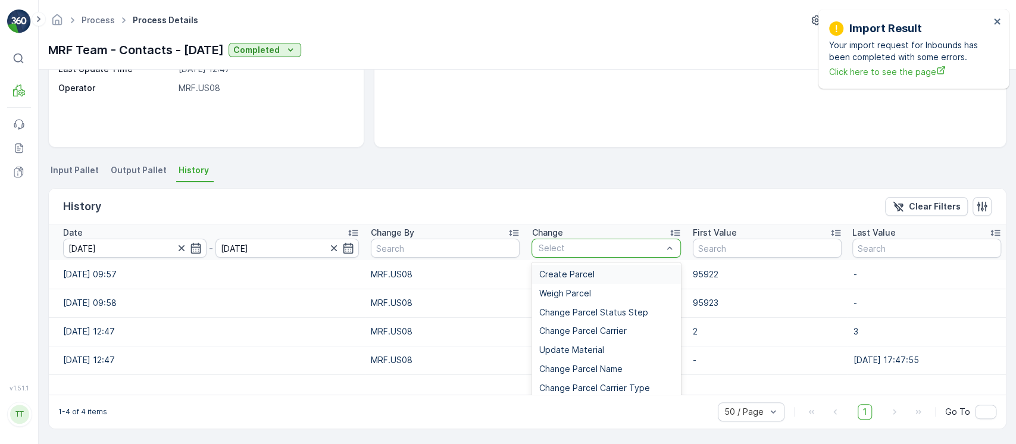
type input "Add Unprocessed Parcel To Process"
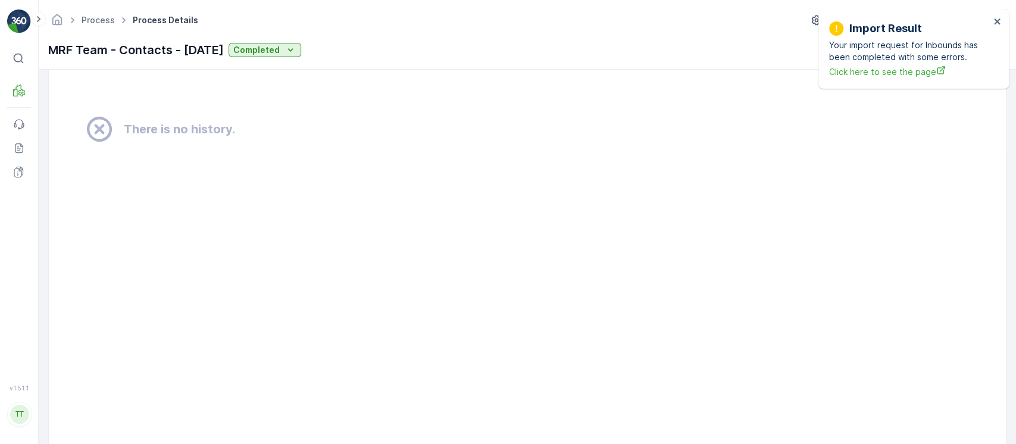
scroll to position [920, 0]
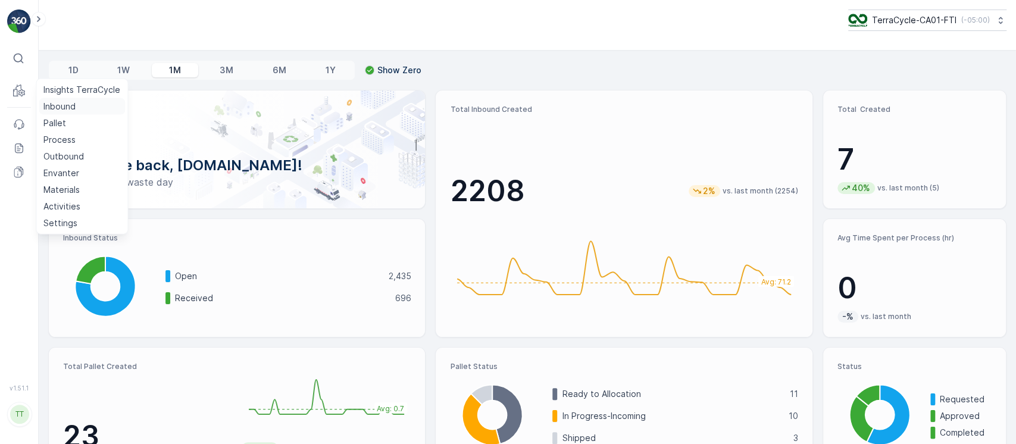
click at [51, 104] on p "Inbound" at bounding box center [59, 107] width 32 height 12
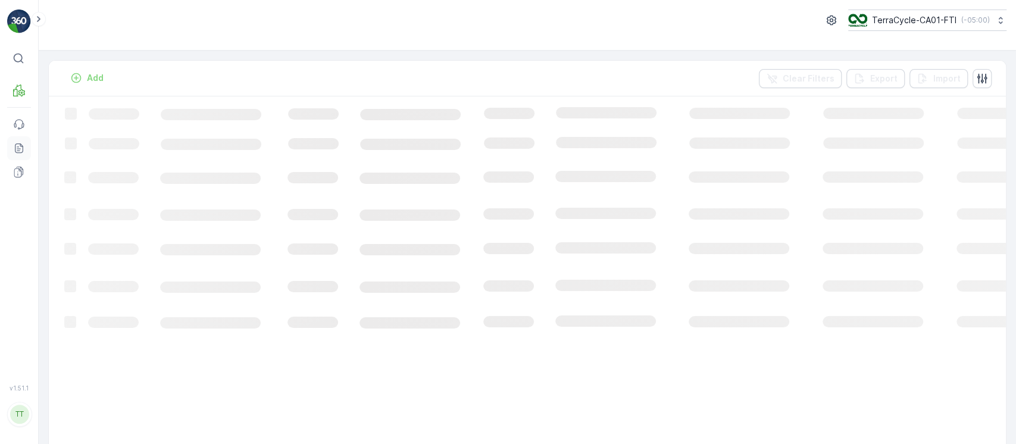
click at [12, 152] on link "Reports" at bounding box center [19, 148] width 24 height 24
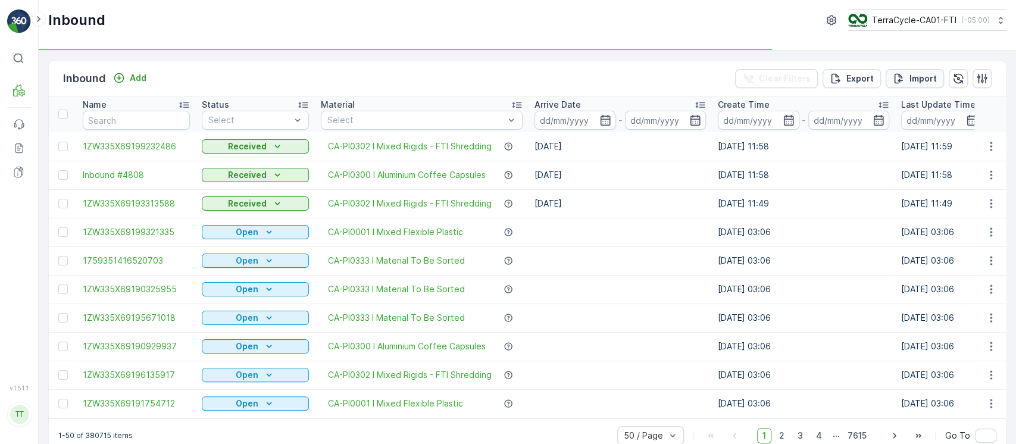
click at [919, 82] on p "Import" at bounding box center [923, 79] width 27 height 12
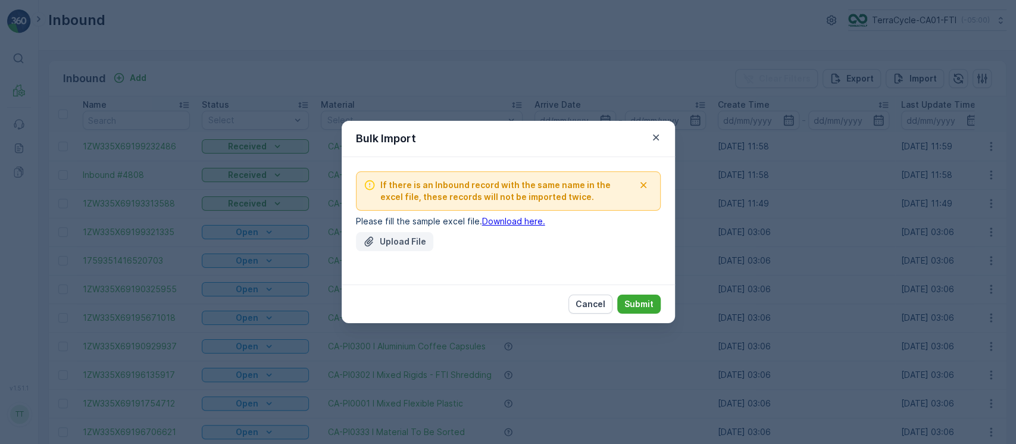
click at [380, 238] on p "Upload File" at bounding box center [403, 242] width 46 height 12
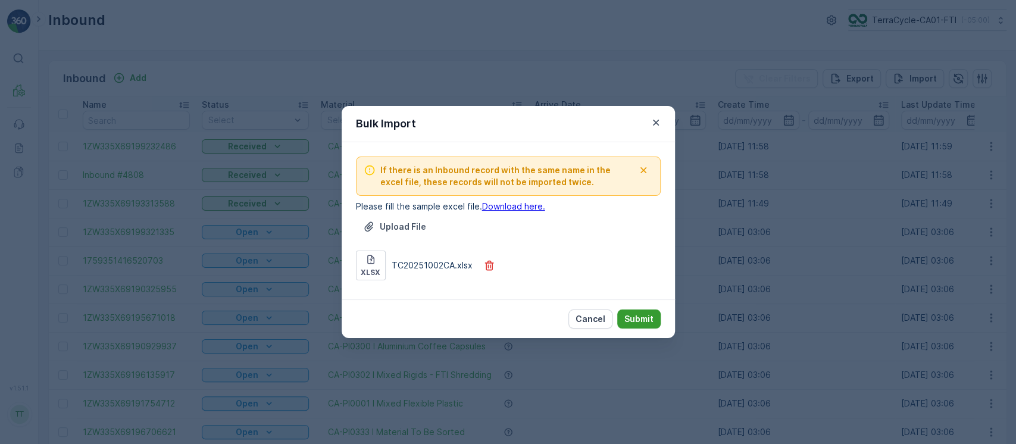
click at [638, 317] on p "Submit" at bounding box center [639, 319] width 29 height 12
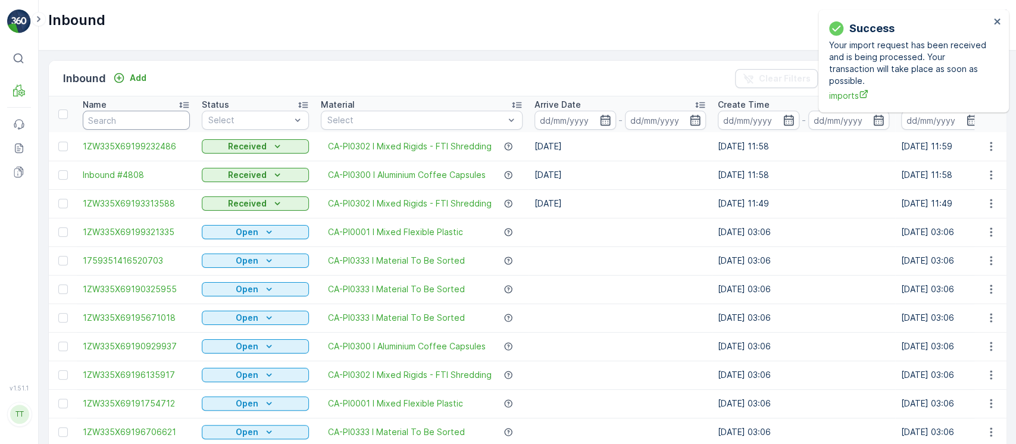
click at [148, 118] on input "text" at bounding box center [136, 120] width 107 height 19
paste input "1ZW335X69192662417"
type input "1ZW335X69192662417"
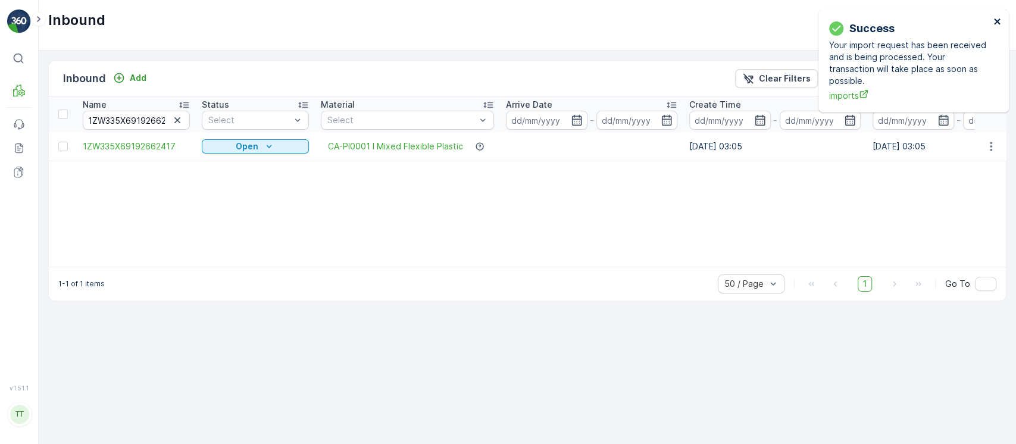
click at [994, 18] on icon "close" at bounding box center [998, 22] width 8 height 10
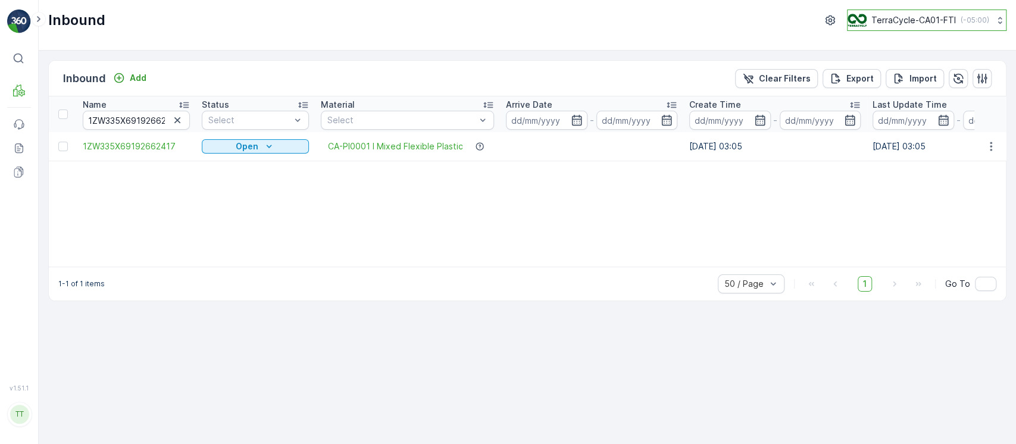
click at [903, 20] on p "TerraCycle-CA01-FTI" at bounding box center [914, 20] width 85 height 12
type input "8"
click at [897, 70] on span "TerraCycle-US08-Aurora" at bounding box center [922, 73] width 135 height 12
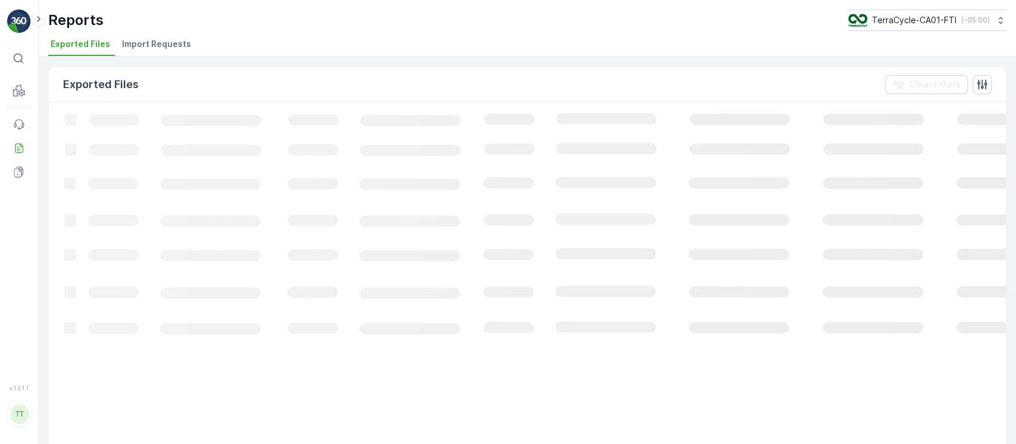
click at [163, 48] on span "Import Requests" at bounding box center [156, 44] width 69 height 12
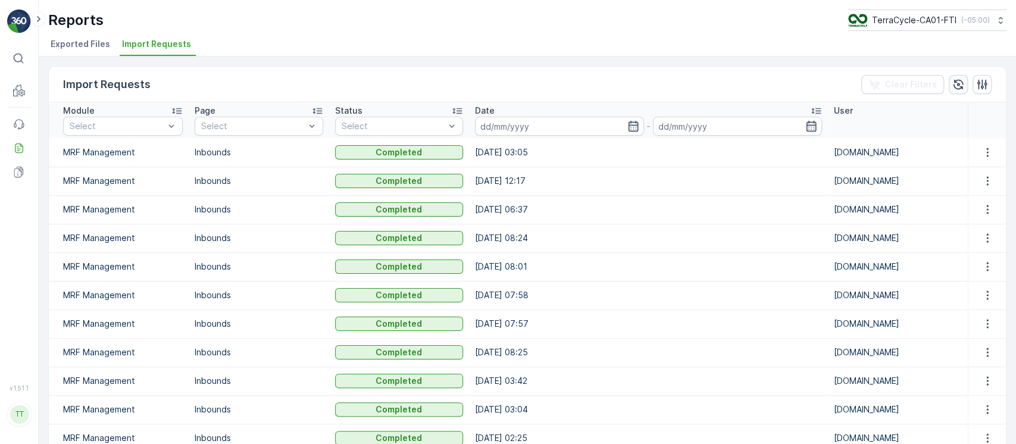
click at [957, 86] on icon "button" at bounding box center [959, 84] width 10 height 10
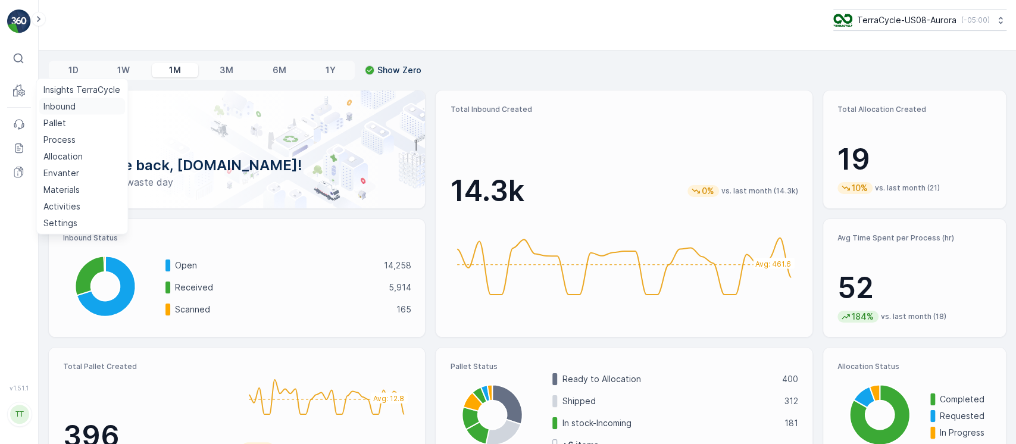
click at [70, 107] on p "Inbound" at bounding box center [59, 107] width 32 height 12
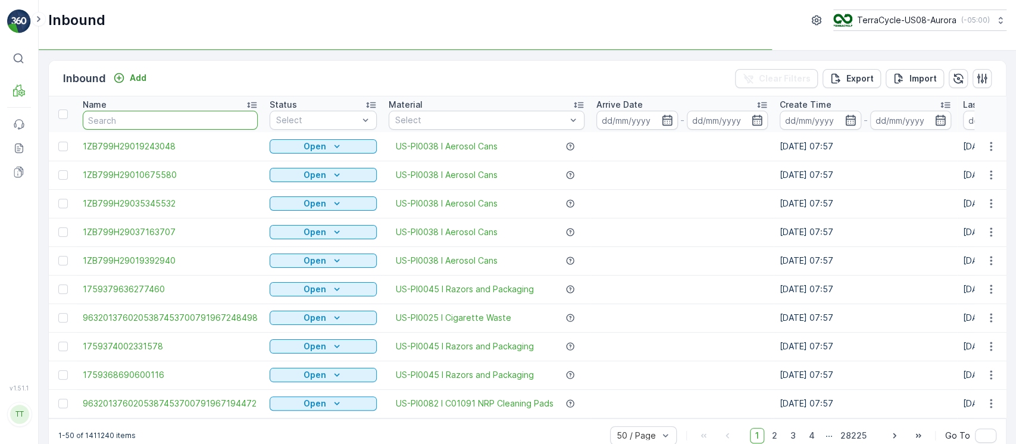
click at [127, 118] on input "text" at bounding box center [170, 120] width 175 height 19
paste input "1ZB799H29026248422"
type input "1ZB799H29026248422"
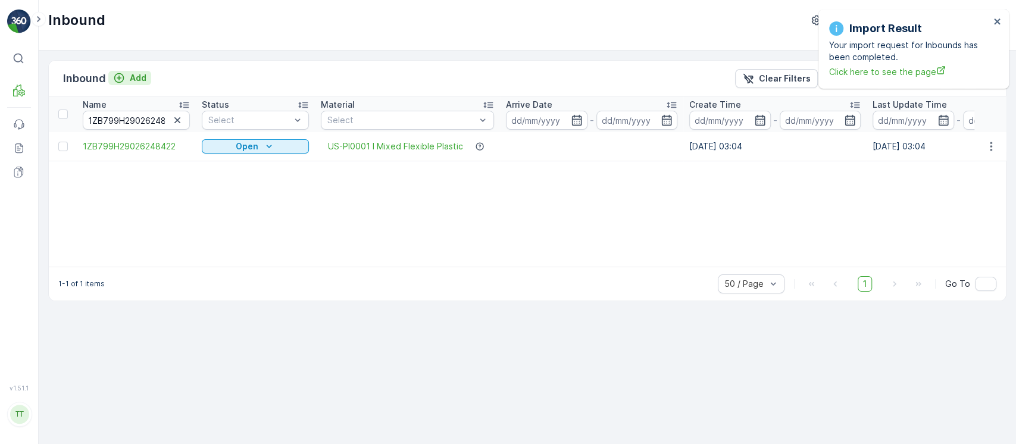
click at [123, 78] on icon "Add" at bounding box center [119, 78] width 10 height 10
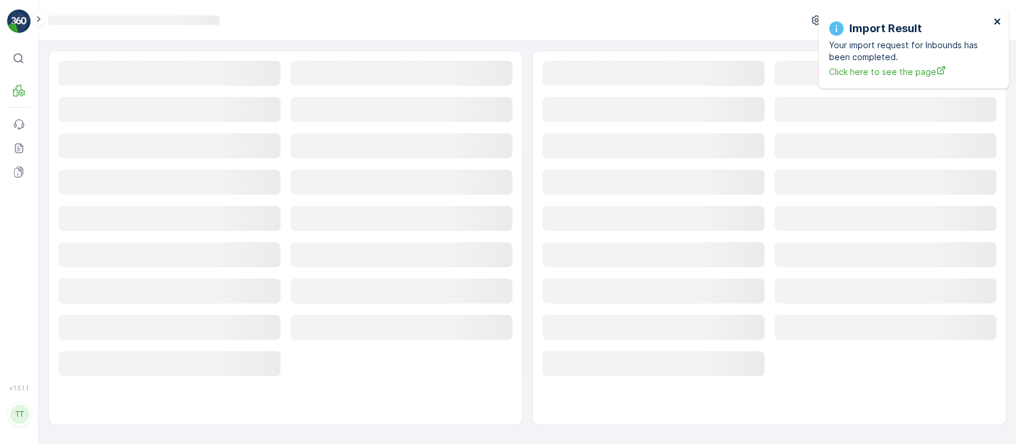
click at [995, 22] on icon "close" at bounding box center [997, 21] width 6 height 6
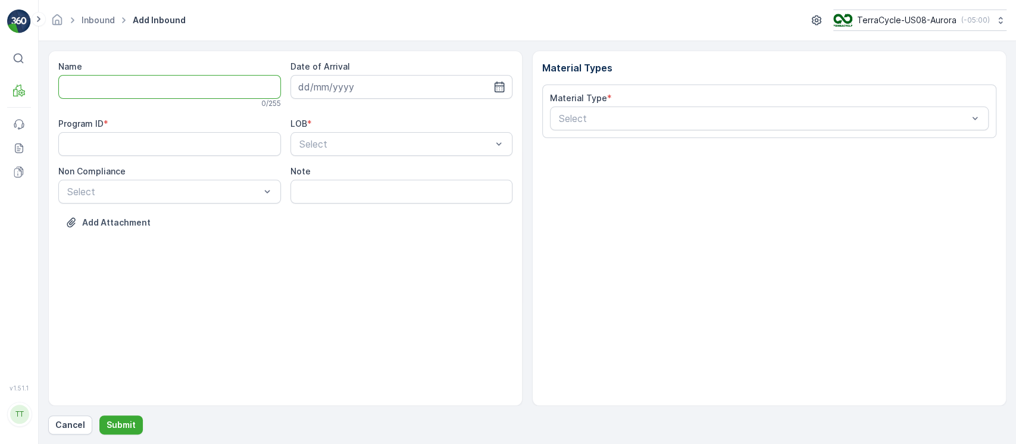
click at [237, 82] on input "Name" at bounding box center [169, 87] width 223 height 24
paste input "1ZB799H29036000518"
type input "1ZB799H29036000518"
click at [205, 157] on ID "Program ID" at bounding box center [169, 147] width 223 height 24
paste ID "2308"
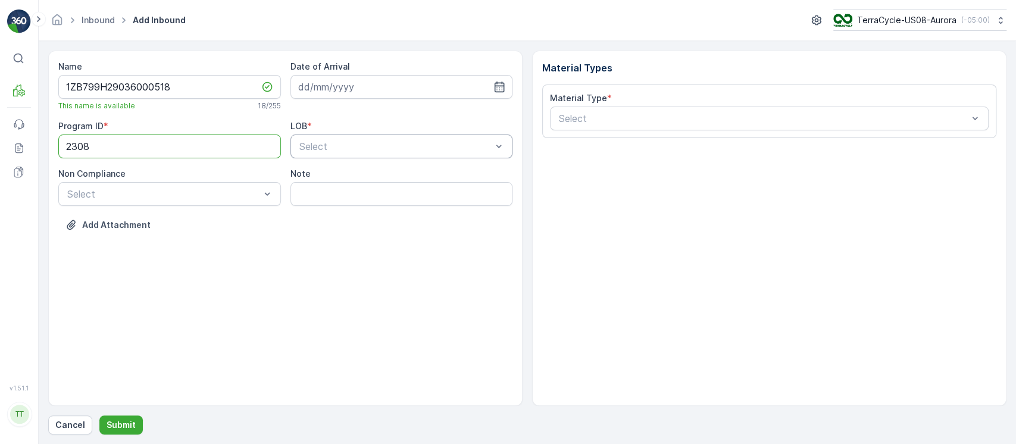
type ID "2308"
click at [329, 172] on div "NRP" at bounding box center [401, 175] width 208 height 11
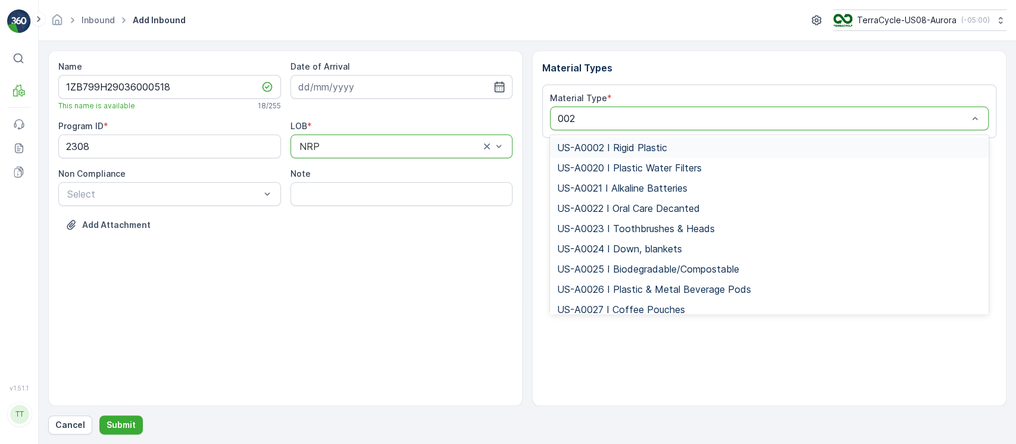
type input "0025"
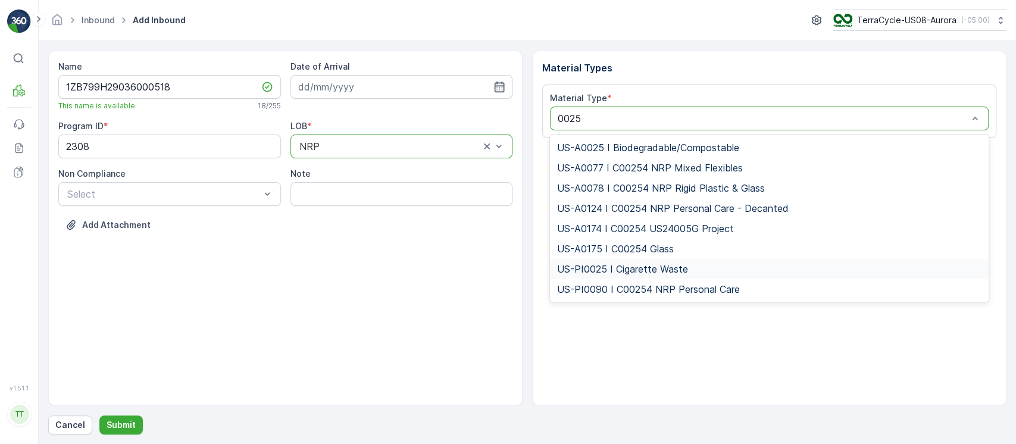
click at [611, 262] on div "US-PI0025 I Cigarette Waste" at bounding box center [769, 269] width 439 height 20
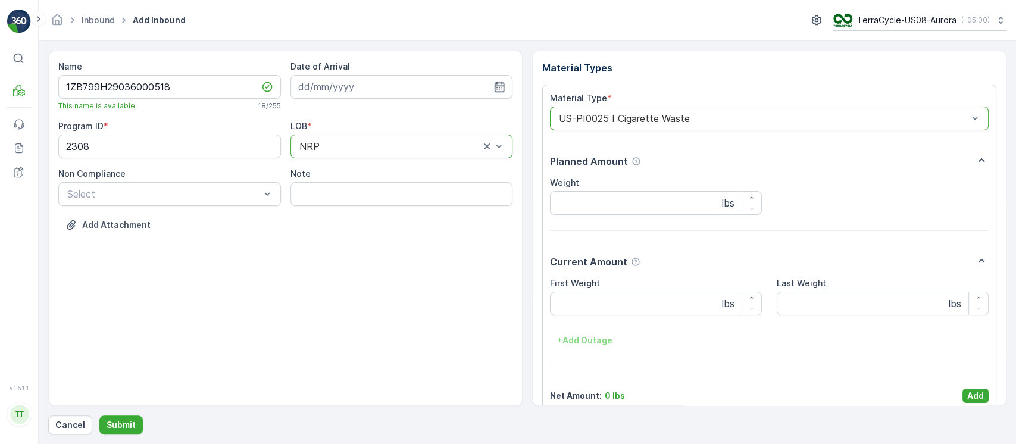
scroll to position [14, 0]
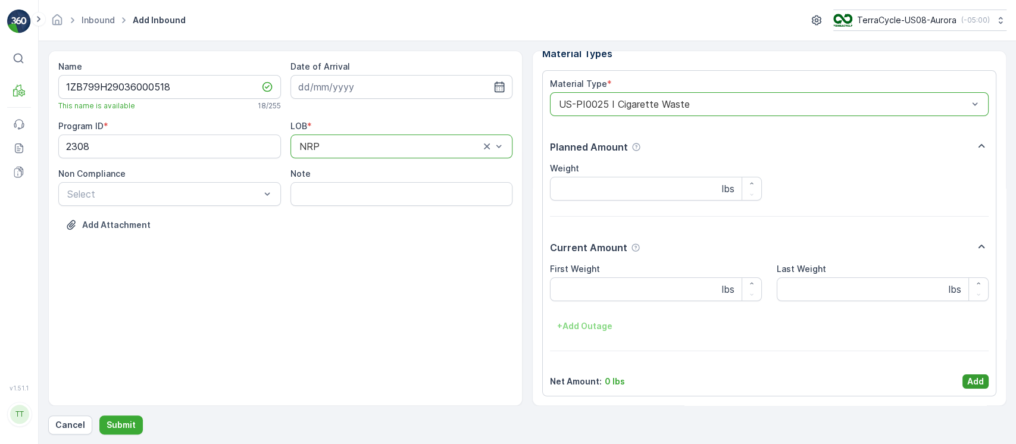
click at [976, 380] on p "Add" at bounding box center [975, 382] width 17 height 12
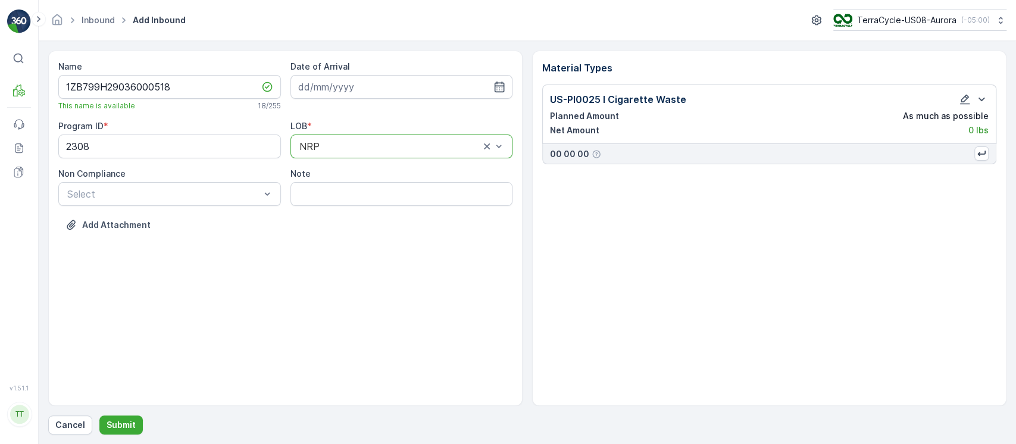
scroll to position [0, 0]
click at [130, 424] on p "Submit" at bounding box center [121, 425] width 29 height 12
